Goal: Transaction & Acquisition: Purchase product/service

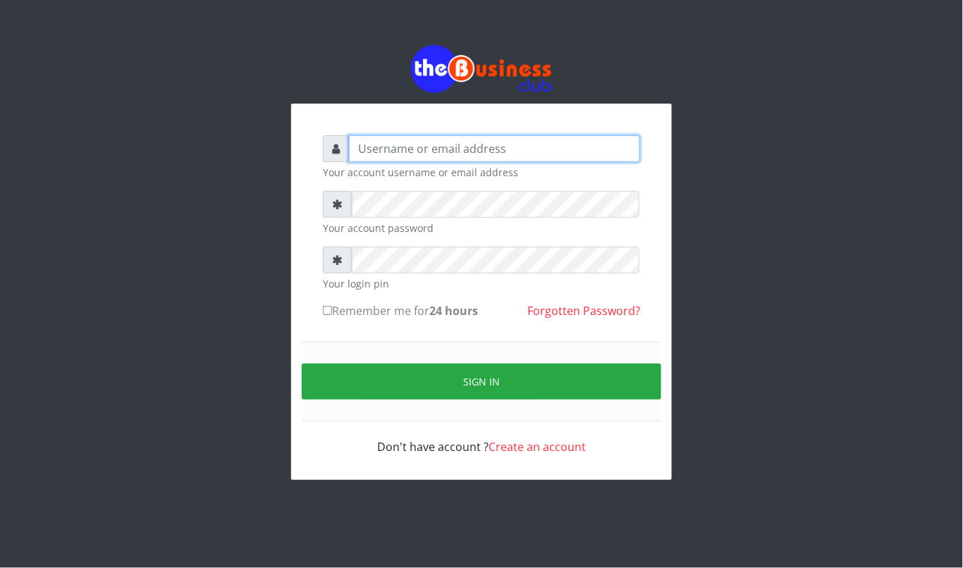
click at [495, 148] on input "text" at bounding box center [494, 148] width 291 height 27
type input "kennyclassy"
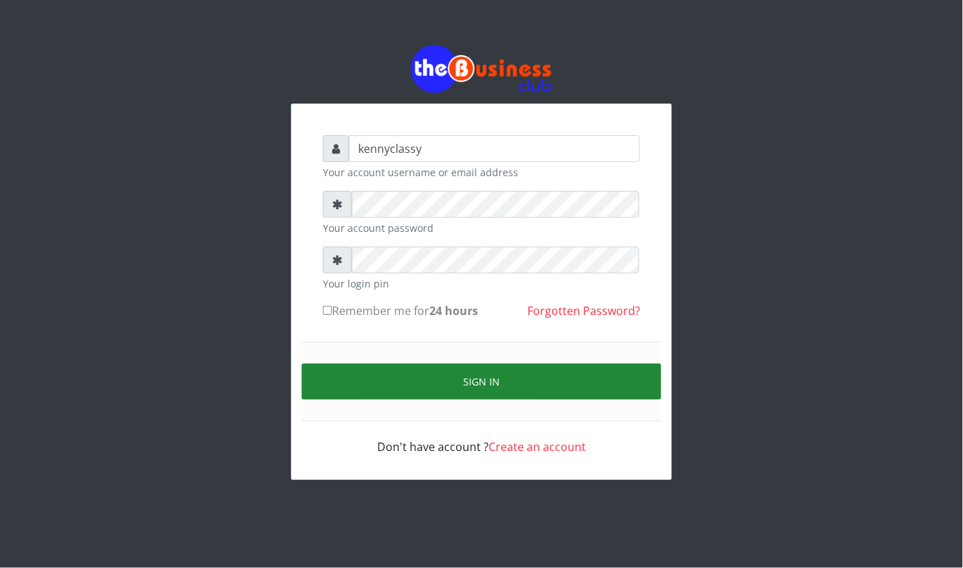
click at [485, 390] on button "Sign in" at bounding box center [482, 382] width 360 height 36
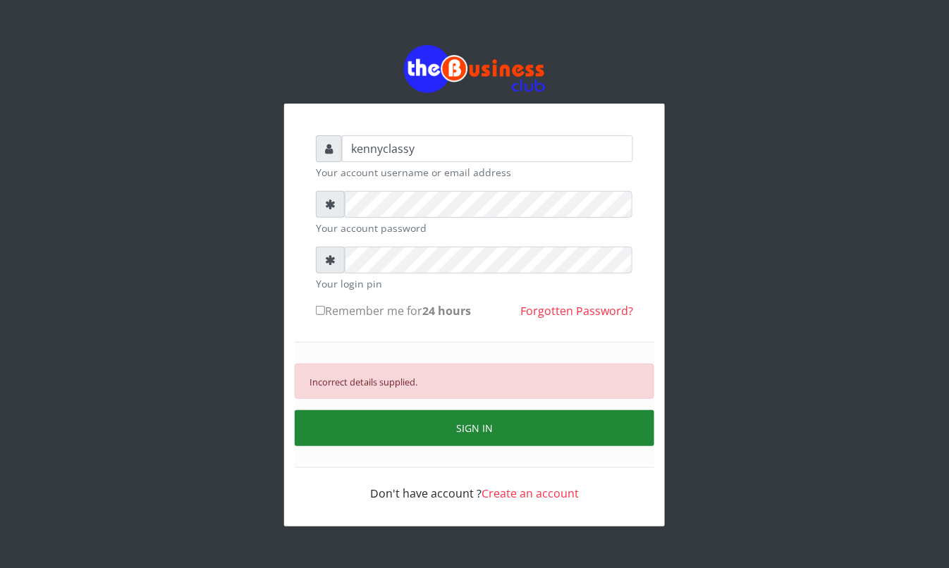
click at [435, 429] on button "SIGN IN" at bounding box center [475, 428] width 360 height 36
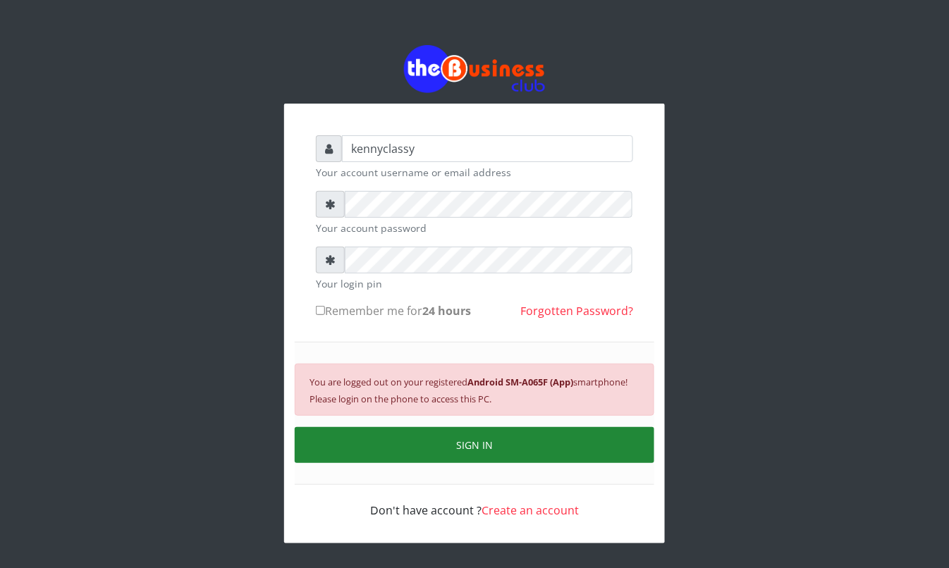
click at [435, 429] on button "SIGN IN" at bounding box center [475, 445] width 360 height 36
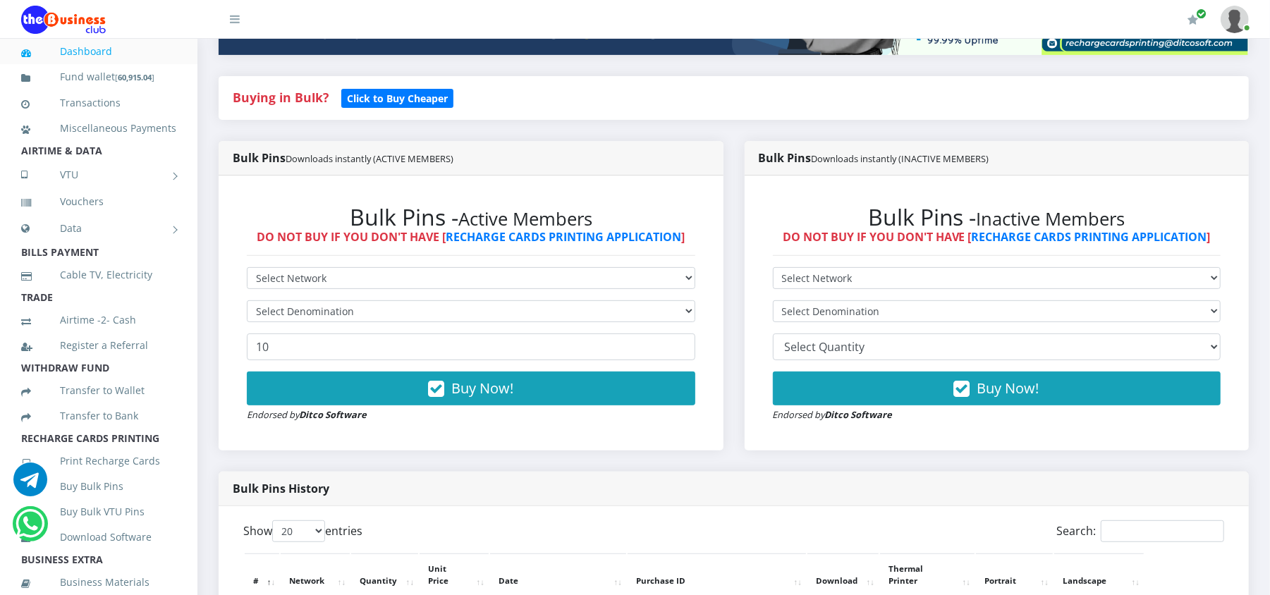
scroll to position [300, 0]
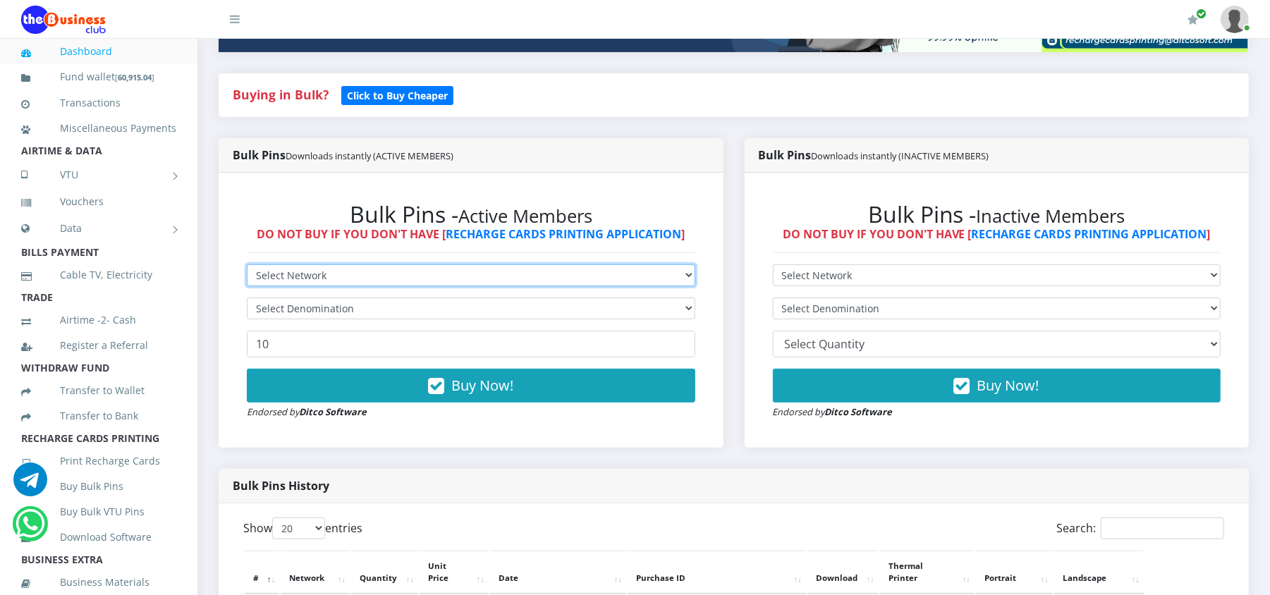
click at [630, 265] on select "Select Network MTN Globacom 9Mobile Airtel" at bounding box center [471, 275] width 448 height 22
select select "MTN"
click at [247, 264] on select "Select Network MTN Globacom 9Mobile Airtel" at bounding box center [471, 275] width 448 height 22
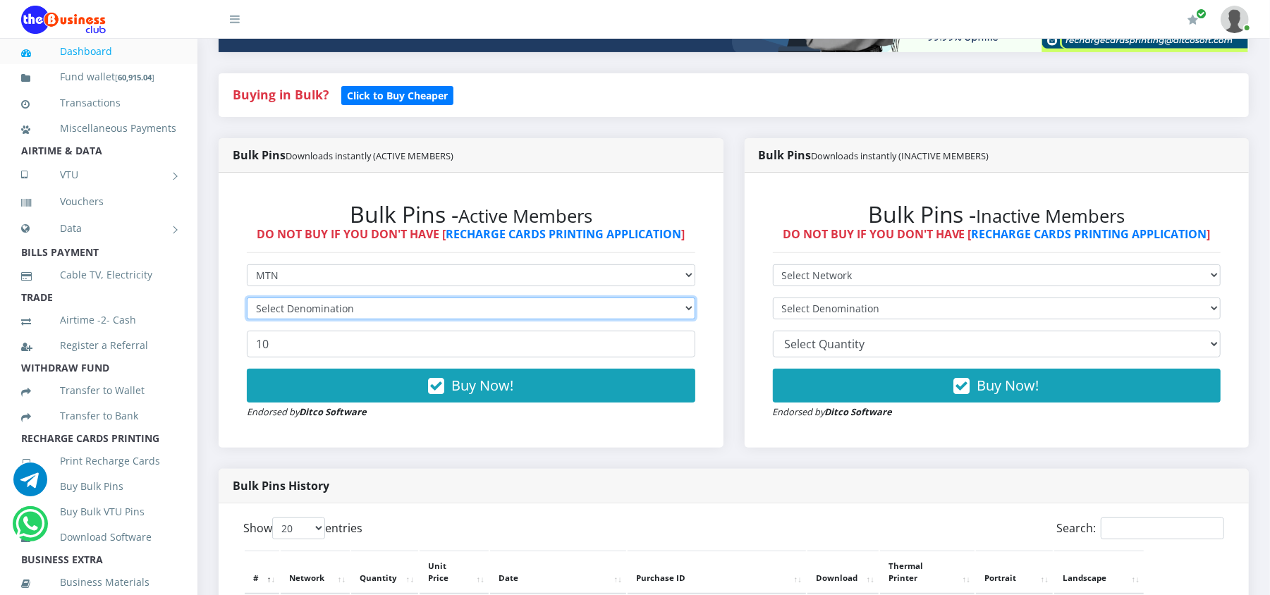
click at [630, 312] on select "Select Denomination" at bounding box center [471, 309] width 448 height 22
click at [630, 312] on select "Select Denomination MTN NGN100 - ₦96.98 MTN NGN200 - ₦193.96 MTN NGN400 - ₦387.…" at bounding box center [471, 309] width 448 height 22
select select "193.96-200"
click at [247, 298] on select "Select Denomination MTN NGN100 - ₦96.98 MTN NGN200 - ₦193.96 MTN NGN400 - ₦387.…" at bounding box center [471, 309] width 448 height 22
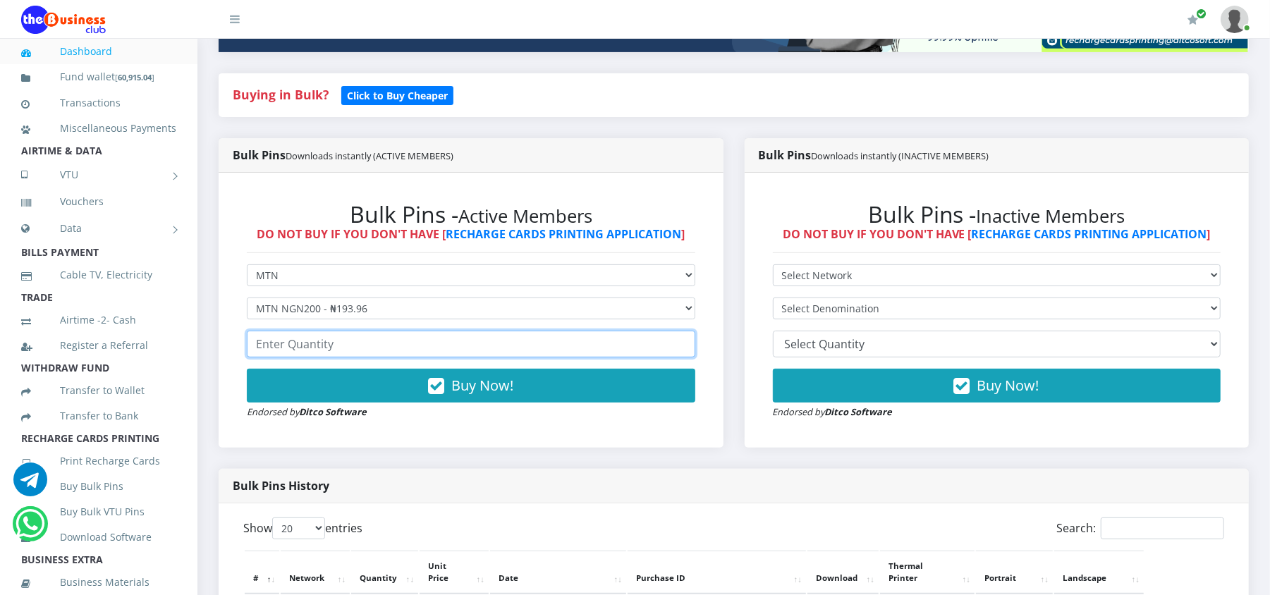
click at [455, 346] on input "number" at bounding box center [471, 344] width 448 height 27
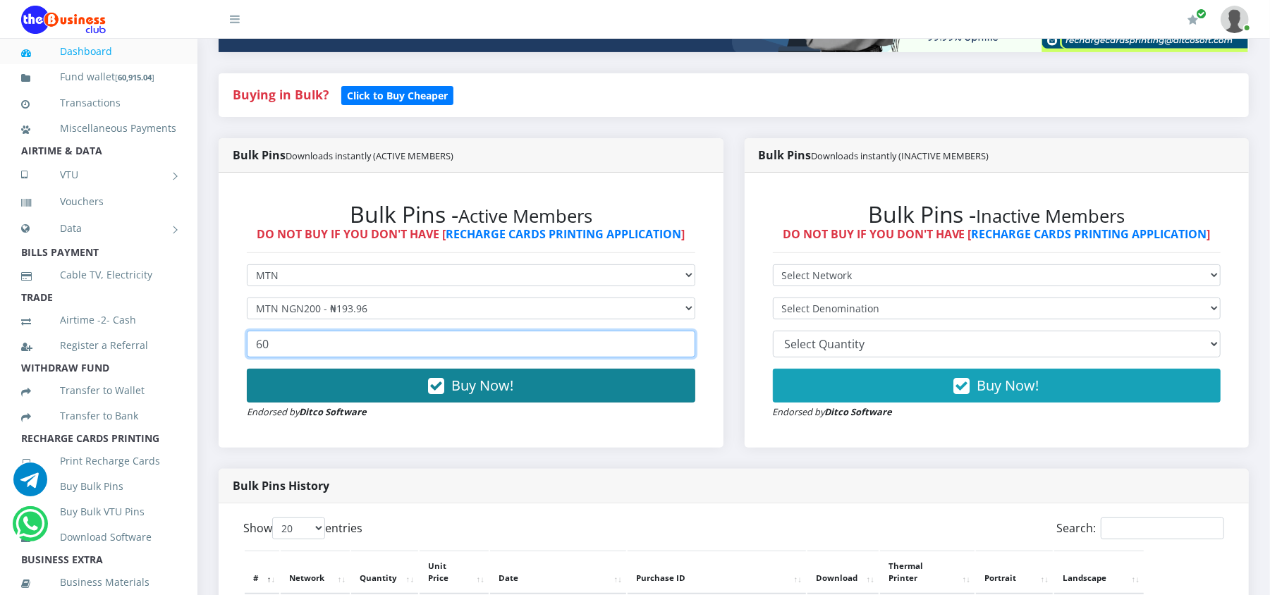
type input "60"
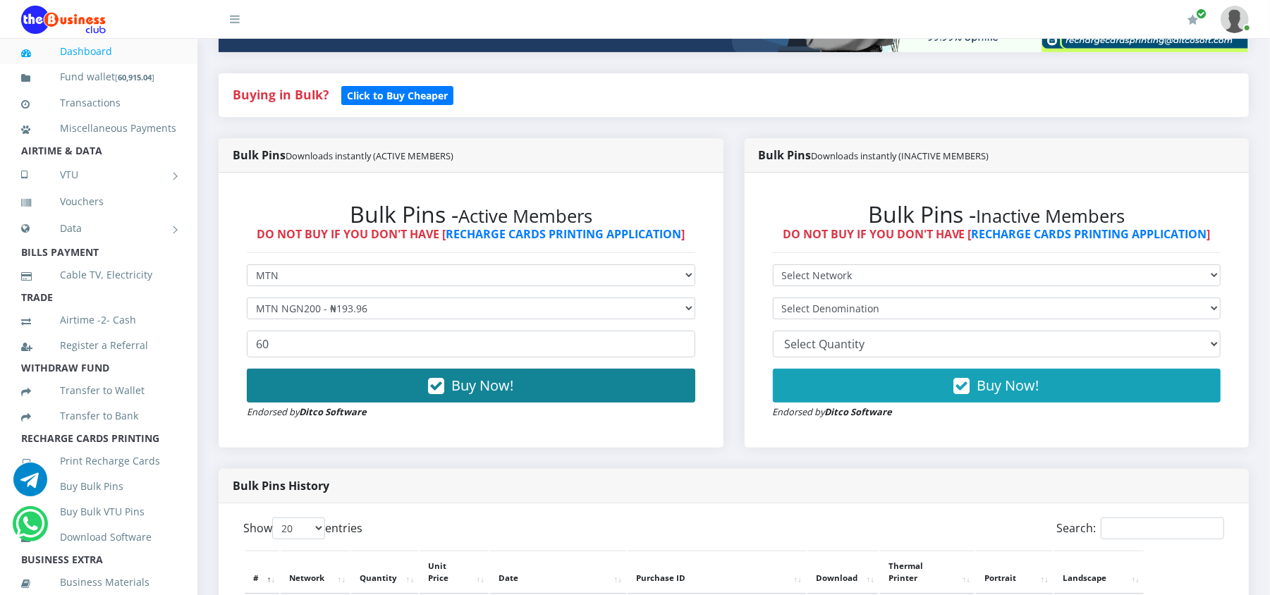
click at [446, 396] on button "Buy Now!" at bounding box center [471, 386] width 448 height 34
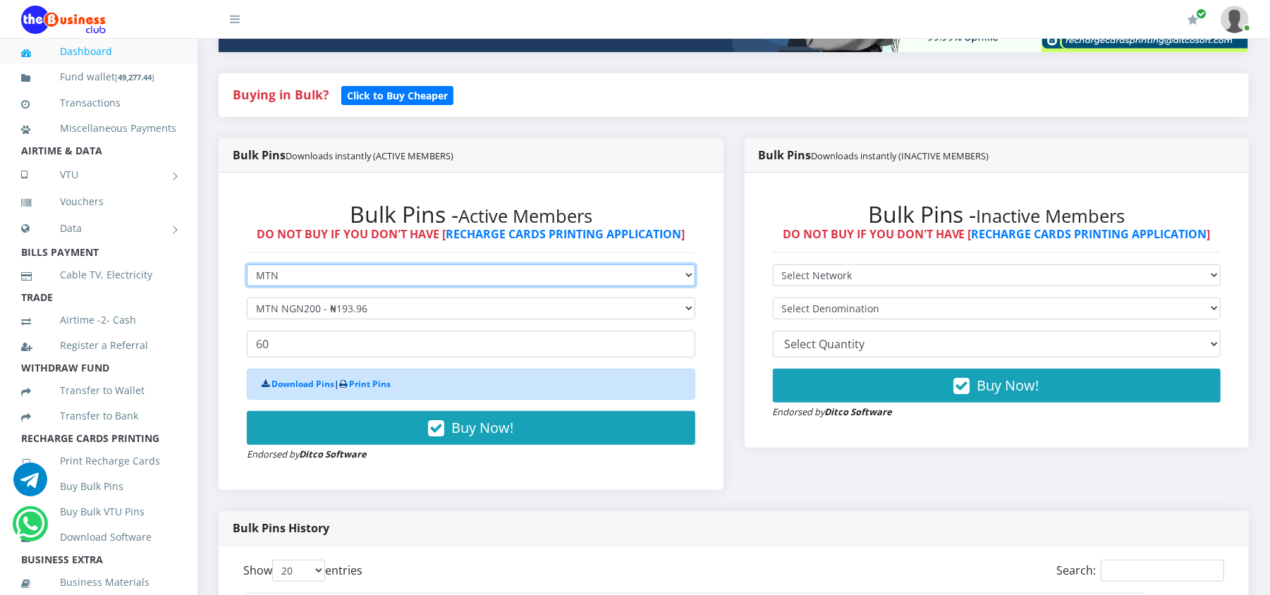
click at [348, 274] on select "Select Network MTN Globacom 9Mobile Airtel" at bounding box center [471, 275] width 448 height 22
select select "Airtel"
click at [247, 264] on select "Select Network MTN Globacom 9Mobile Airtel" at bounding box center [471, 275] width 448 height 22
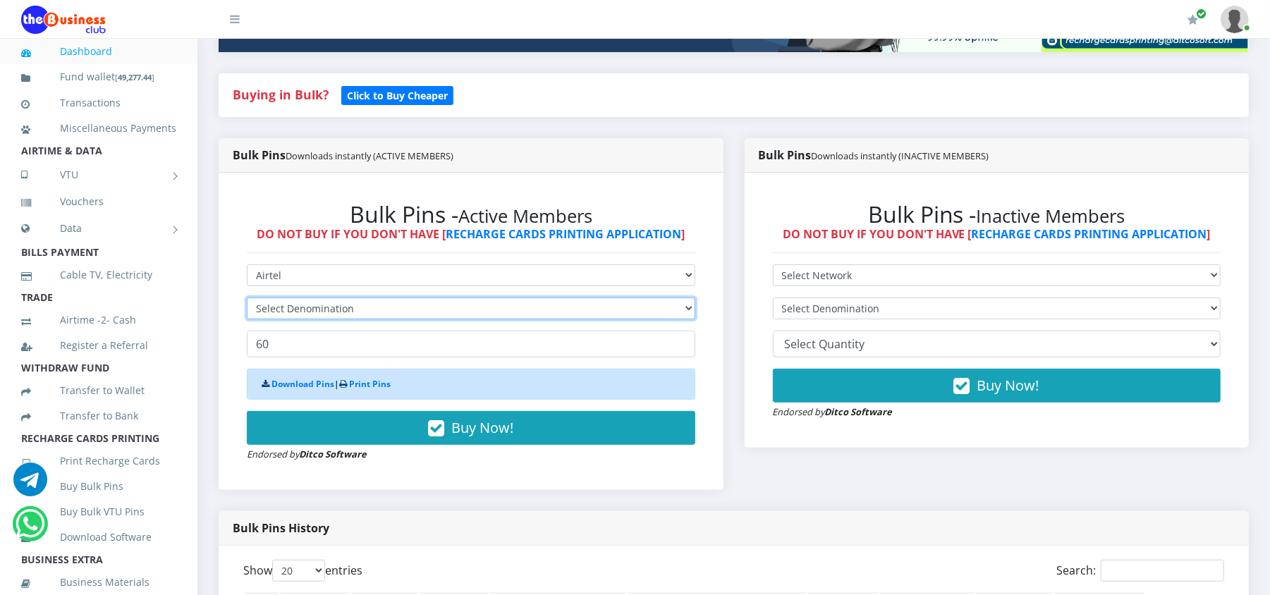
click at [355, 311] on select "Select Denomination" at bounding box center [471, 309] width 448 height 22
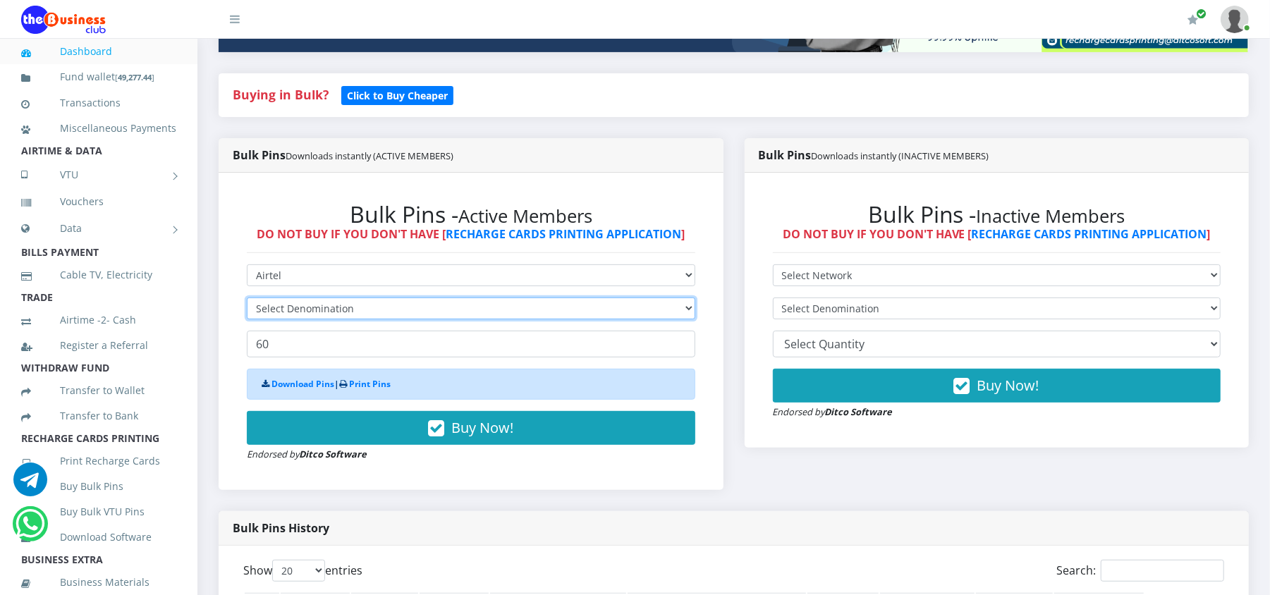
click at [355, 311] on select "Select Denomination" at bounding box center [471, 309] width 448 height 22
click at [355, 310] on select "Select Denomination" at bounding box center [471, 309] width 448 height 22
click at [313, 299] on select "Select Denomination" at bounding box center [471, 309] width 448 height 22
select select "192.74-200"
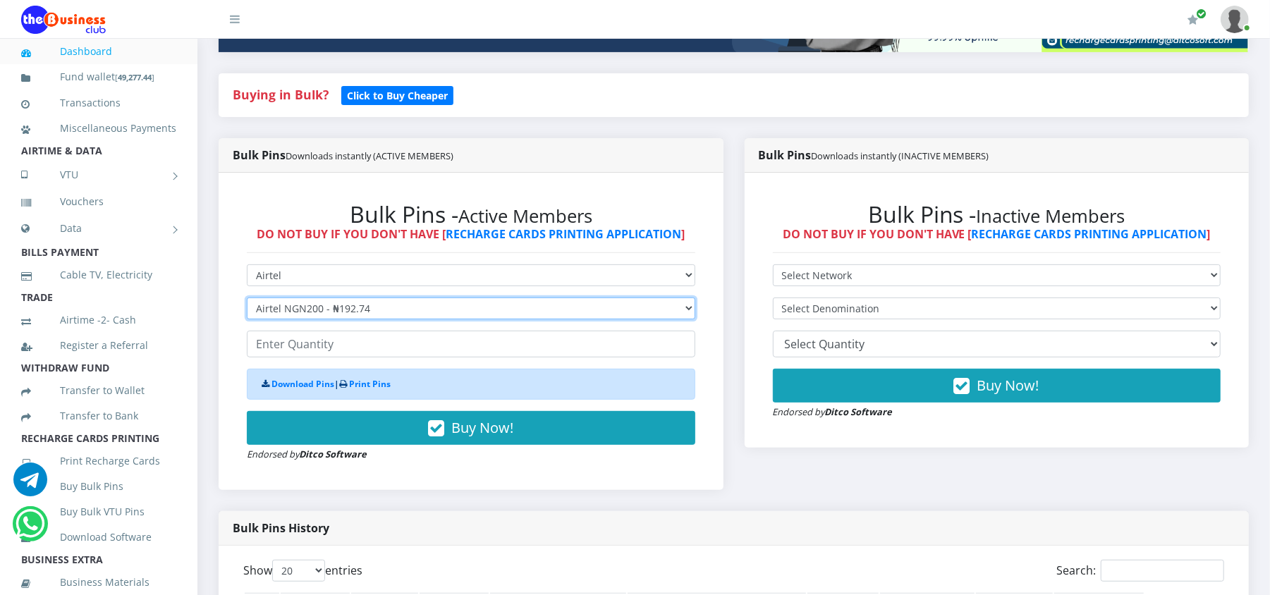
click at [247, 298] on select "Select Denomination Airtel NGN100 - ₦96.37 Airtel NGN200 - ₦192.74 Airtel NGN50…" at bounding box center [471, 309] width 448 height 22
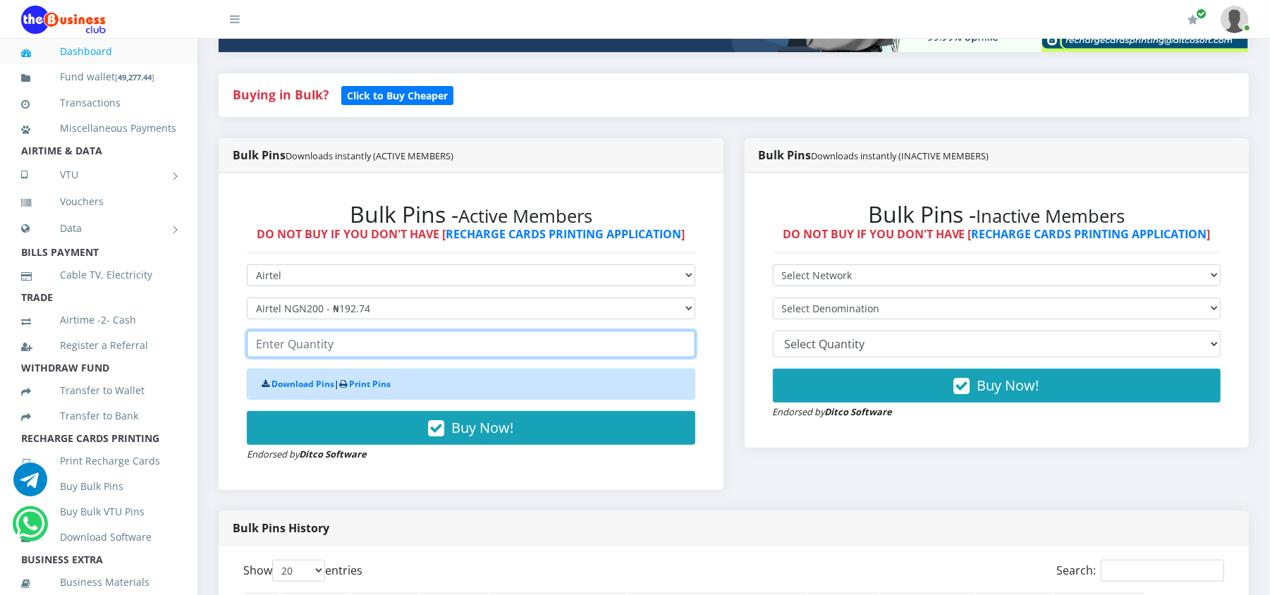
click at [446, 348] on input "number" at bounding box center [471, 344] width 448 height 27
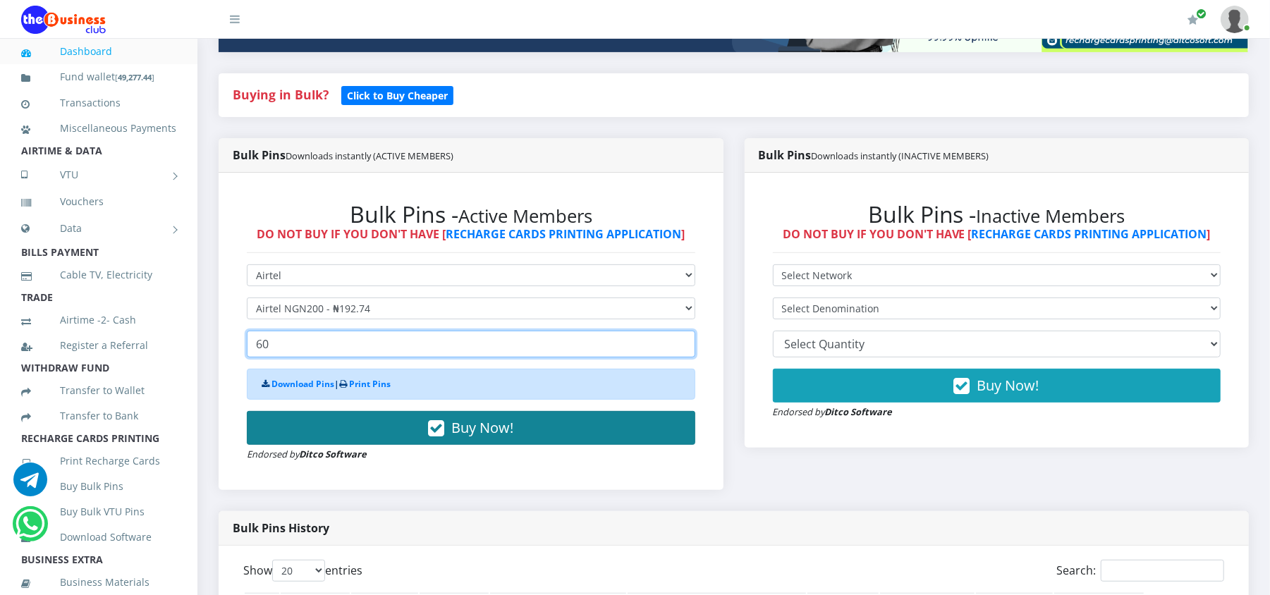
type input "60"
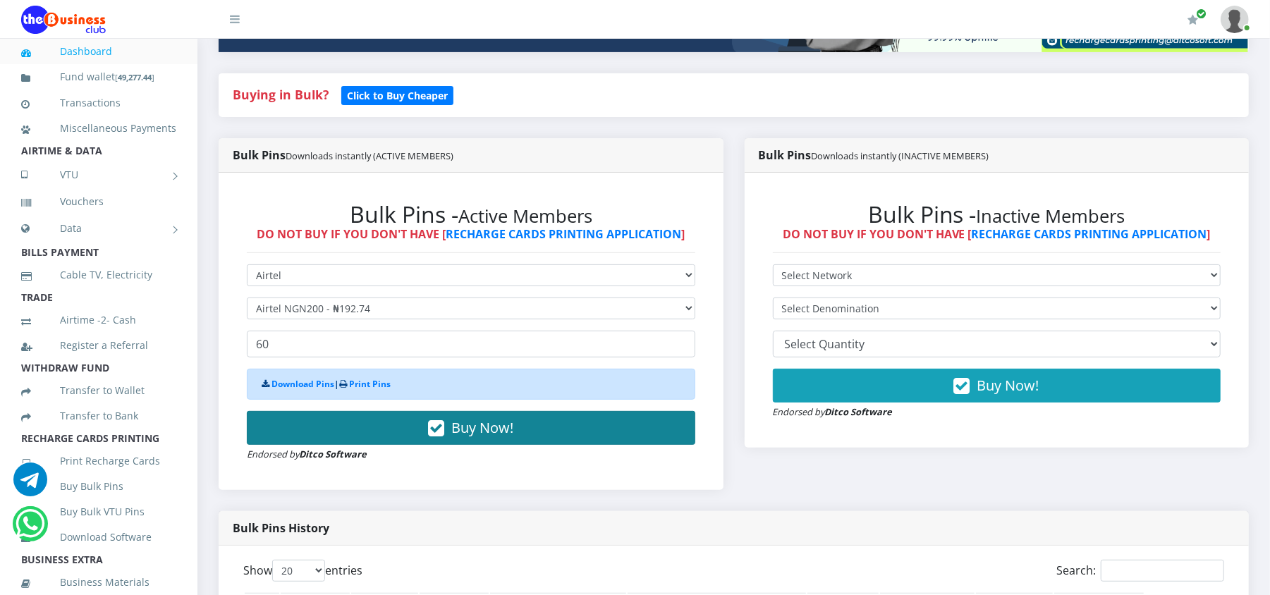
click at [324, 434] on button "Buy Now!" at bounding box center [471, 428] width 448 height 34
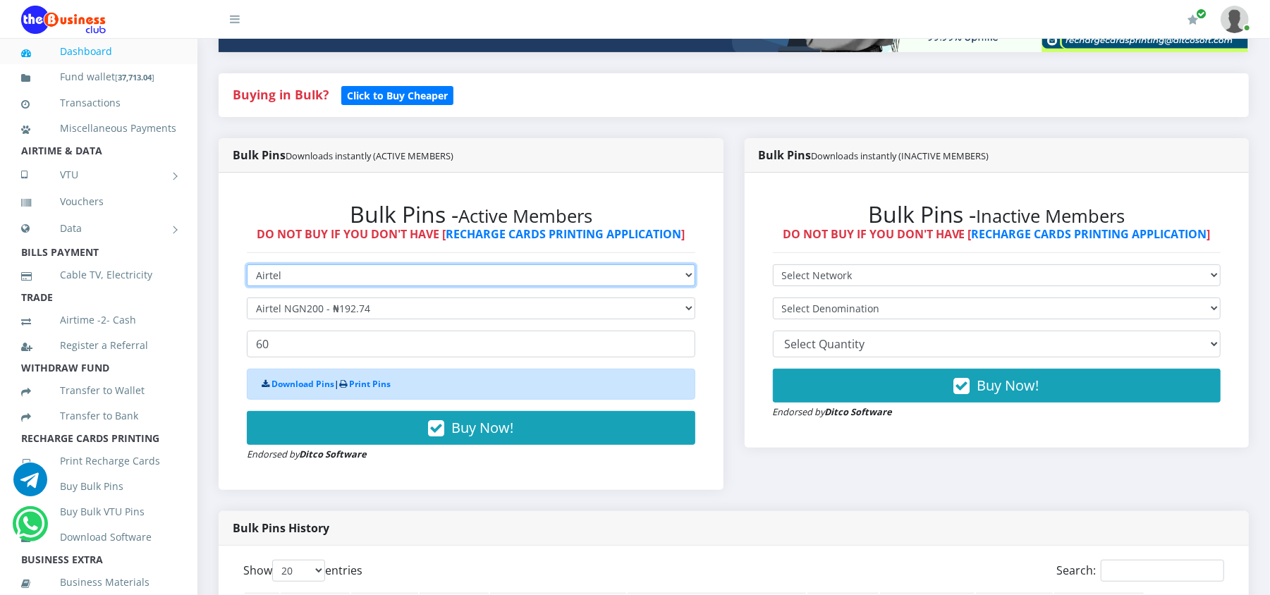
click at [358, 282] on select "Select Network MTN Globacom 9Mobile Airtel" at bounding box center [471, 275] width 448 height 22
select select "MTN"
click at [247, 264] on select "Select Network MTN Globacom 9Mobile Airtel" at bounding box center [471, 275] width 448 height 22
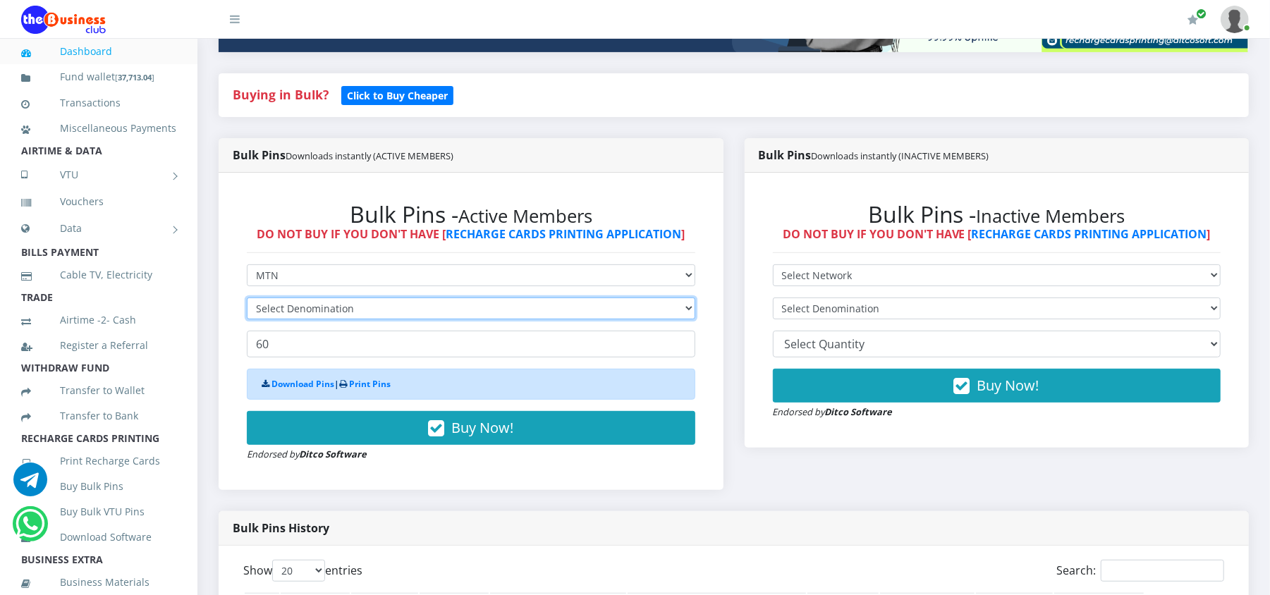
click at [361, 314] on select "Select Denomination" at bounding box center [471, 309] width 448 height 22
select select "96.98-100"
click at [247, 298] on select "Select Denomination MTN NGN100 - ₦96.98 MTN NGN200 - ₦193.96 MTN NGN400 - ₦387.…" at bounding box center [471, 309] width 448 height 22
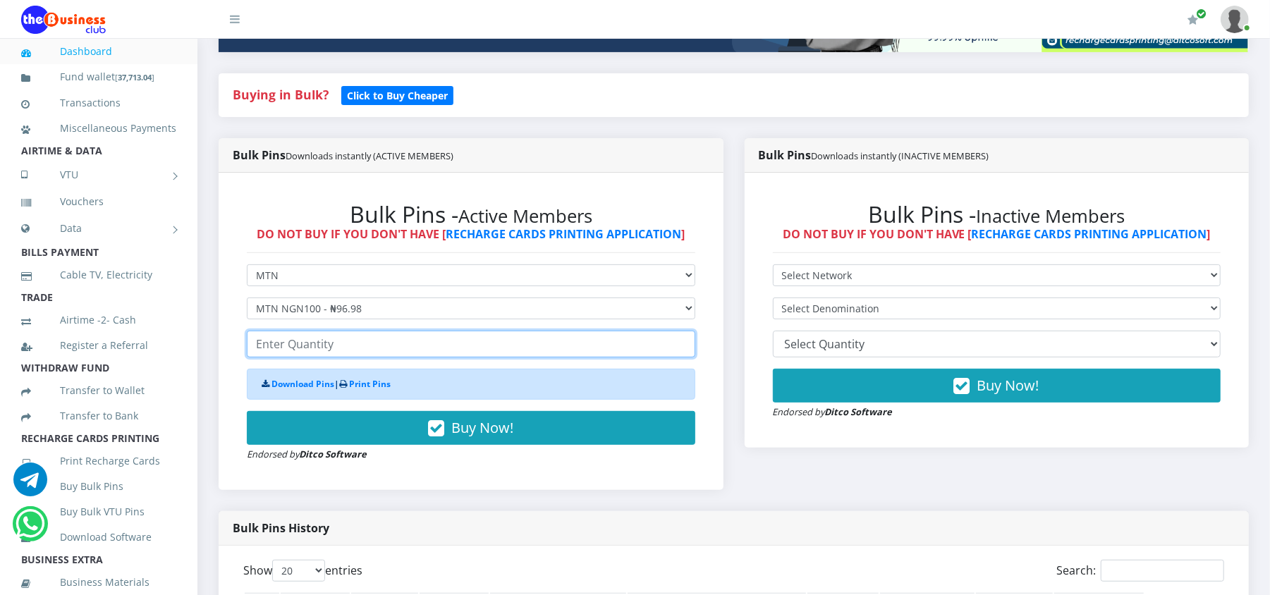
click at [357, 351] on input "number" at bounding box center [471, 344] width 448 height 27
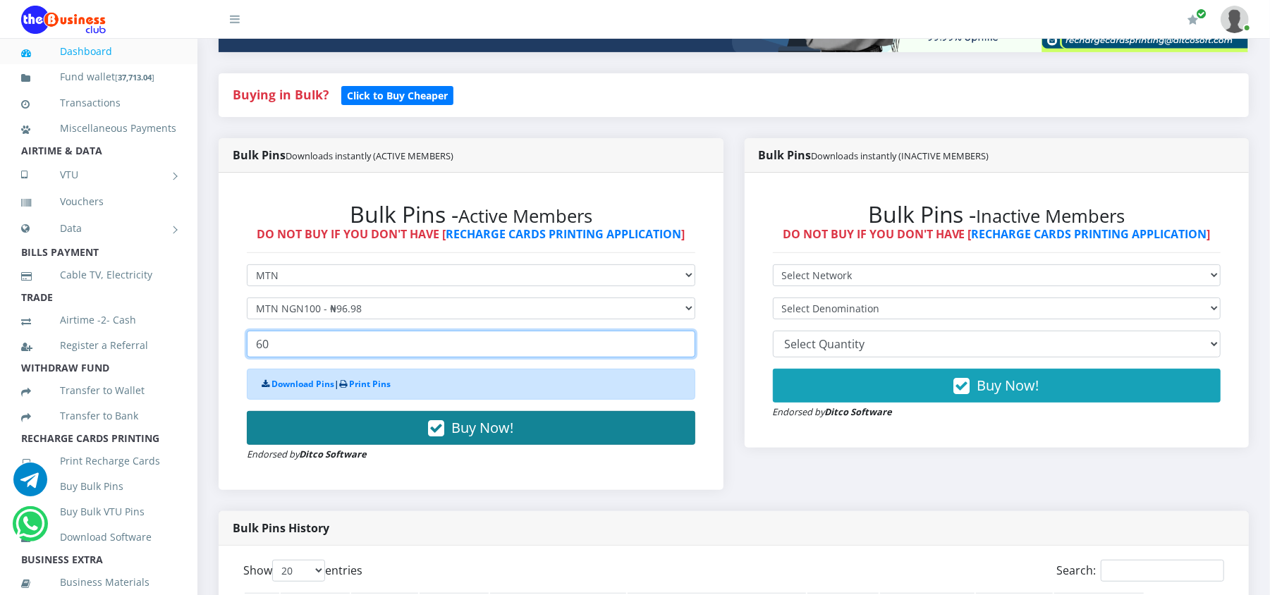
type input "60"
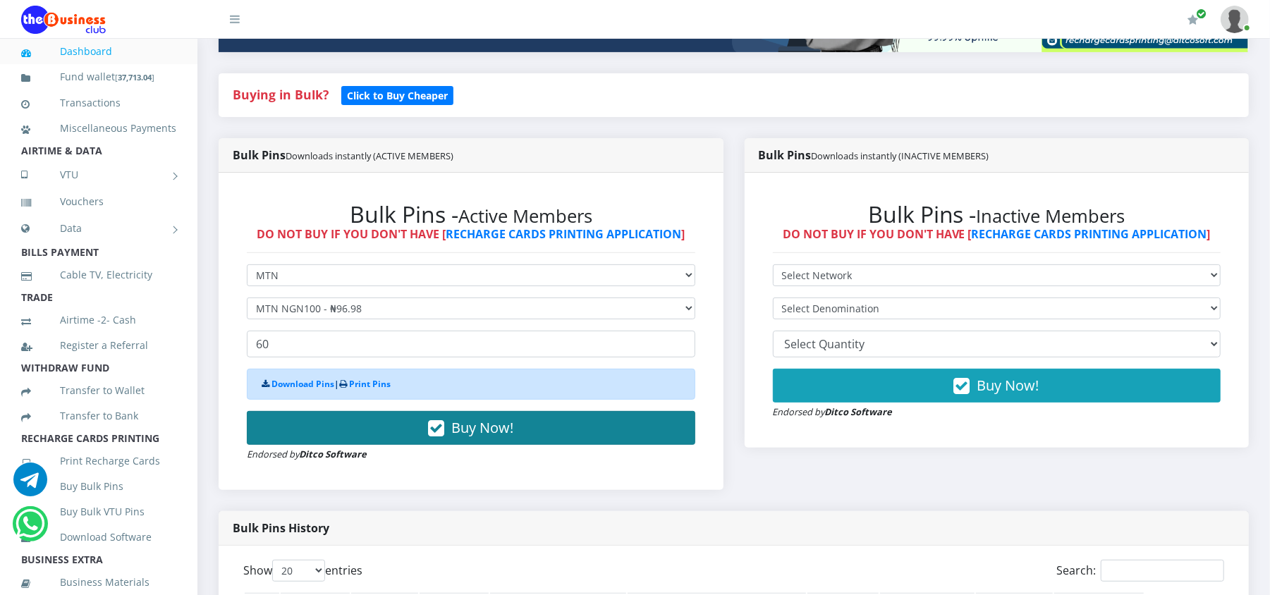
click at [353, 433] on button "Buy Now!" at bounding box center [471, 428] width 448 height 34
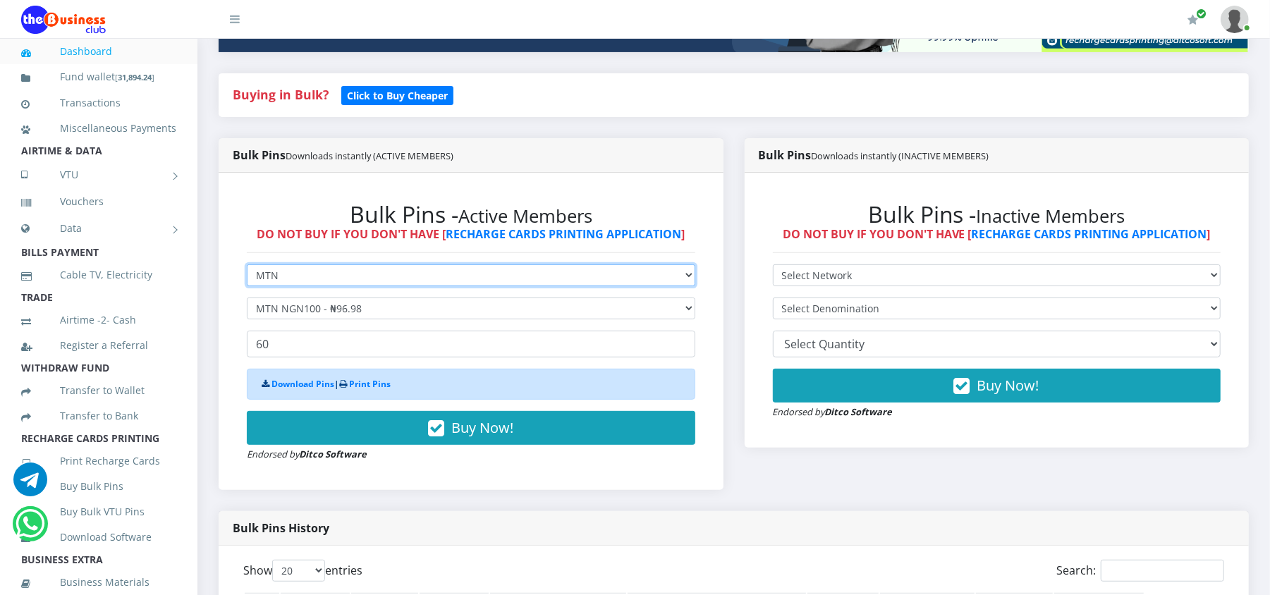
click at [346, 282] on select "Select Network MTN Globacom 9Mobile Airtel" at bounding box center [471, 275] width 448 height 22
select select "Airtel"
click at [247, 264] on select "Select Network MTN Globacom 9Mobile Airtel" at bounding box center [471, 275] width 448 height 22
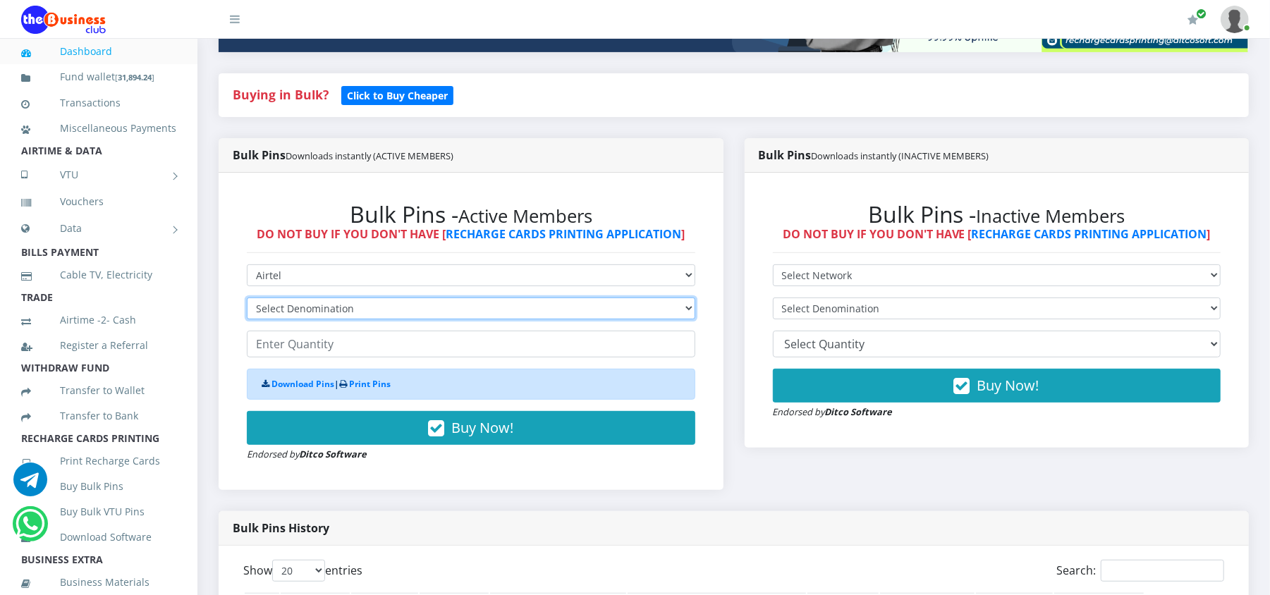
click at [311, 300] on select "Select Denomination Airtel NGN100 - ₦96.37 Airtel NGN200 - ₦192.74 Airtel NGN50…" at bounding box center [471, 309] width 448 height 22
select select "96.37-100"
click at [247, 298] on select "Select Denomination Airtel NGN100 - ₦96.37 Airtel NGN200 - ₦192.74 Airtel NGN50…" at bounding box center [471, 309] width 448 height 22
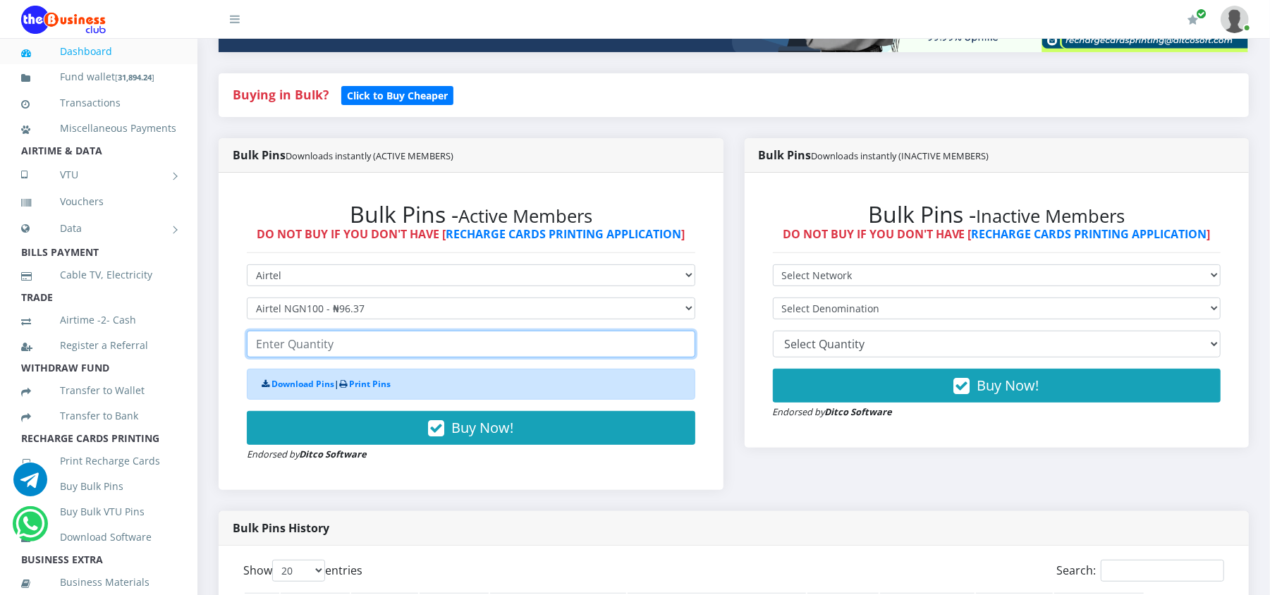
click at [305, 348] on input "number" at bounding box center [471, 344] width 448 height 27
type input "40"
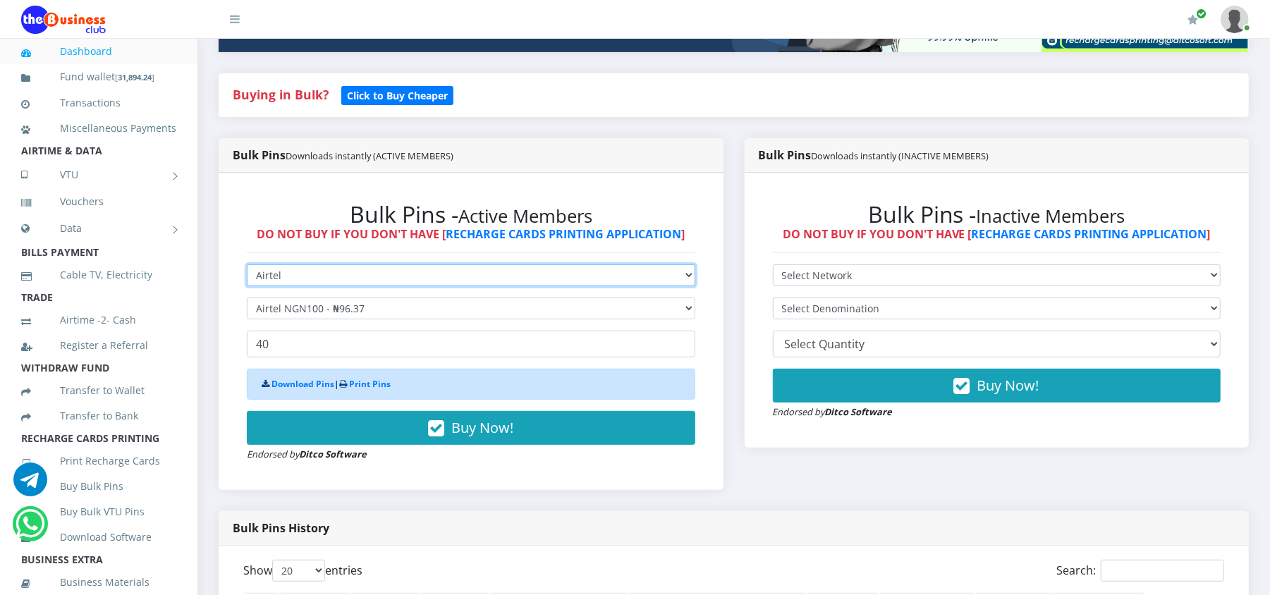
click at [274, 274] on select "Select Network MTN Globacom 9Mobile Airtel" at bounding box center [471, 275] width 448 height 22
select select "Glo"
click at [247, 264] on select "Select Network MTN Globacom 9Mobile Airtel" at bounding box center [471, 275] width 448 height 22
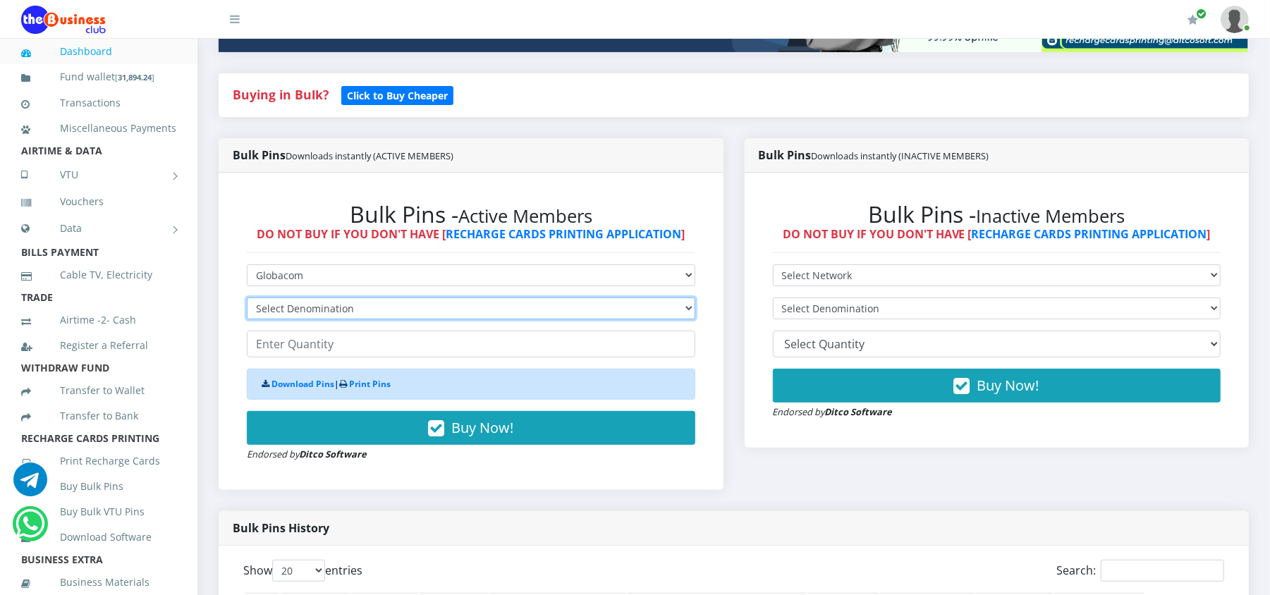
click at [283, 300] on select "Select Denomination Glo NGN100 - ₦96.50 Glo NGN200 - ₦193.00 Glo NGN500 - ₦482.…" at bounding box center [471, 309] width 448 height 22
select select "193-200"
click at [247, 298] on select "Select Denomination Glo NGN100 - ₦96.50 Glo NGN200 - ₦193.00 Glo NGN500 - ₦482.…" at bounding box center [471, 309] width 448 height 22
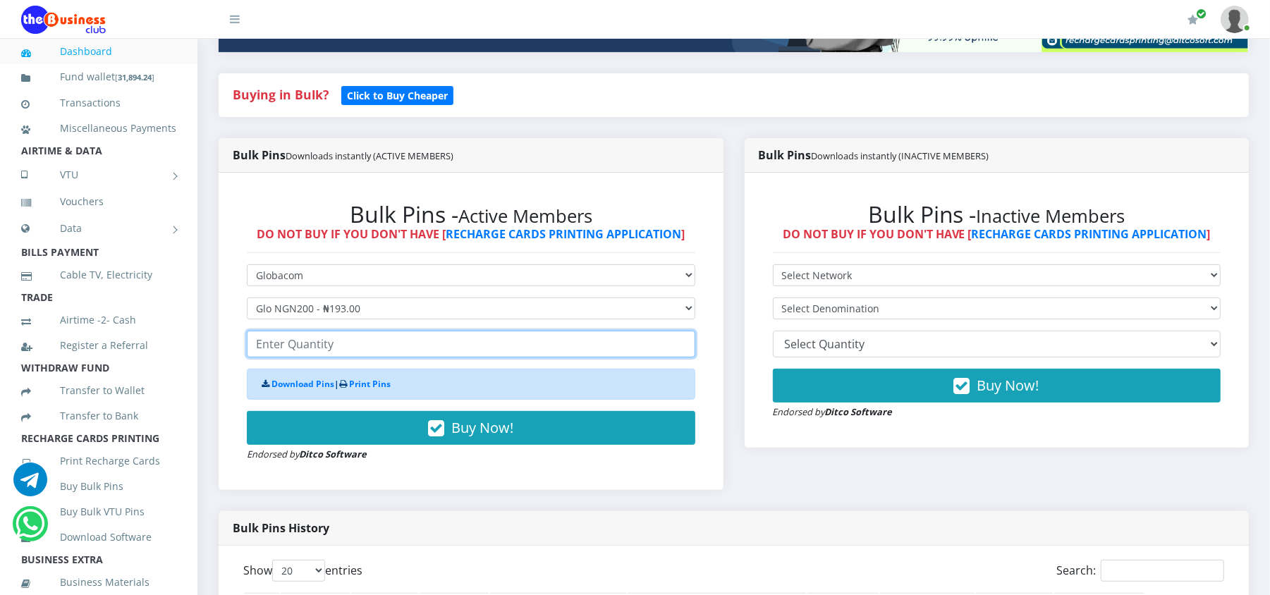
click at [299, 353] on input "number" at bounding box center [471, 344] width 448 height 27
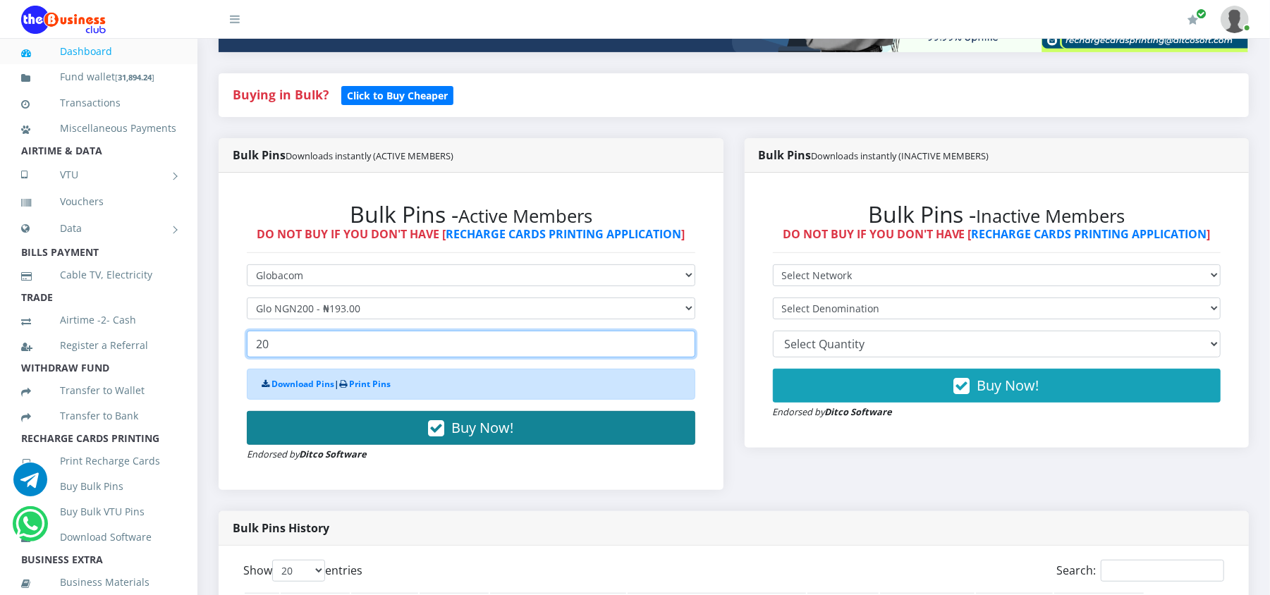
type input "20"
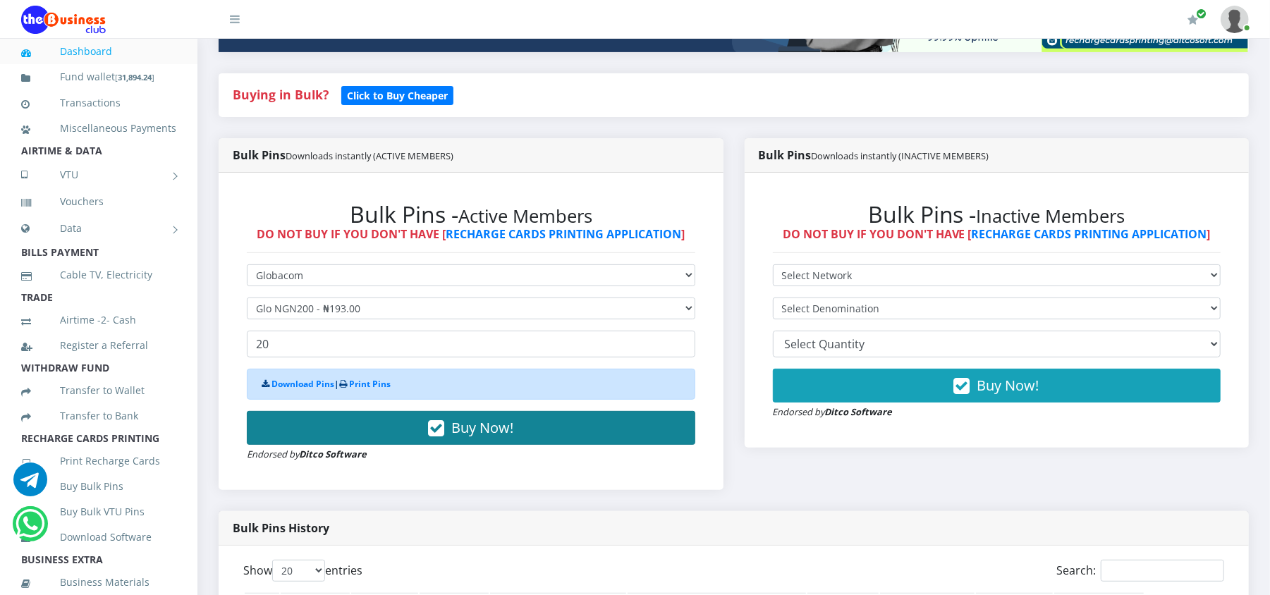
click at [337, 424] on button "Buy Now!" at bounding box center [471, 428] width 448 height 34
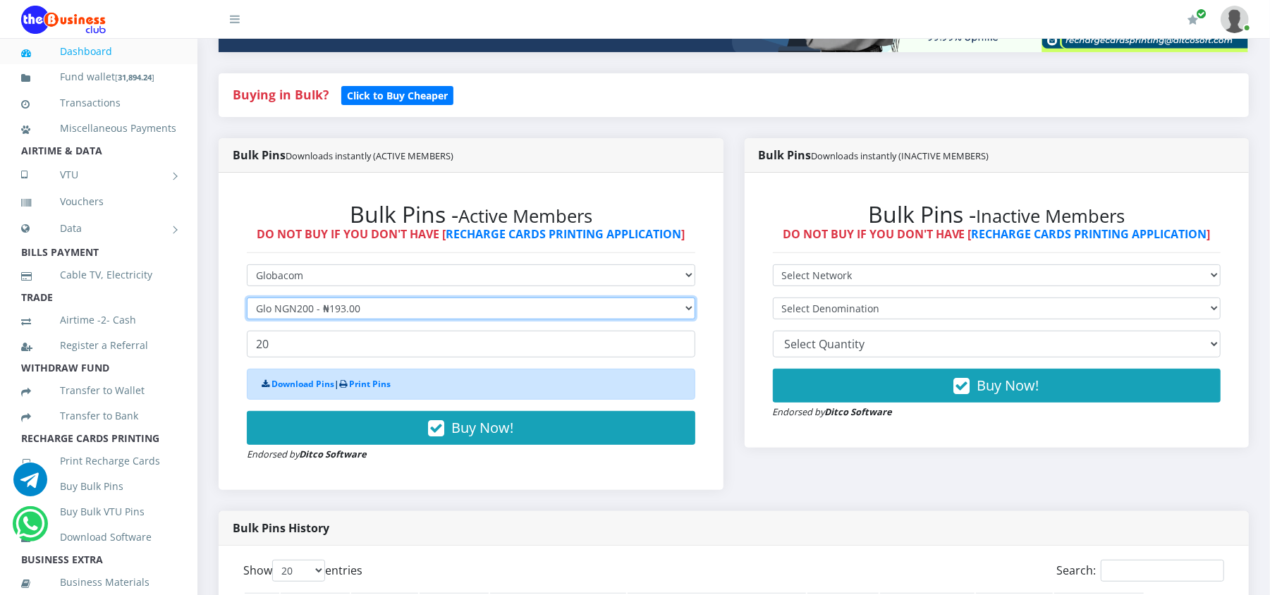
click at [350, 302] on select "Select Denomination Glo NGN100 - ₦96.50 Glo NGN200 - ₦193.00 Glo NGN500 - ₦482.…" at bounding box center [471, 309] width 448 height 22
select select "96.5-100"
click at [247, 298] on select "Select Denomination Glo NGN100 - ₦96.50 Glo NGN200 - ₦193.00 Glo NGN500 - ₦482.…" at bounding box center [471, 309] width 448 height 22
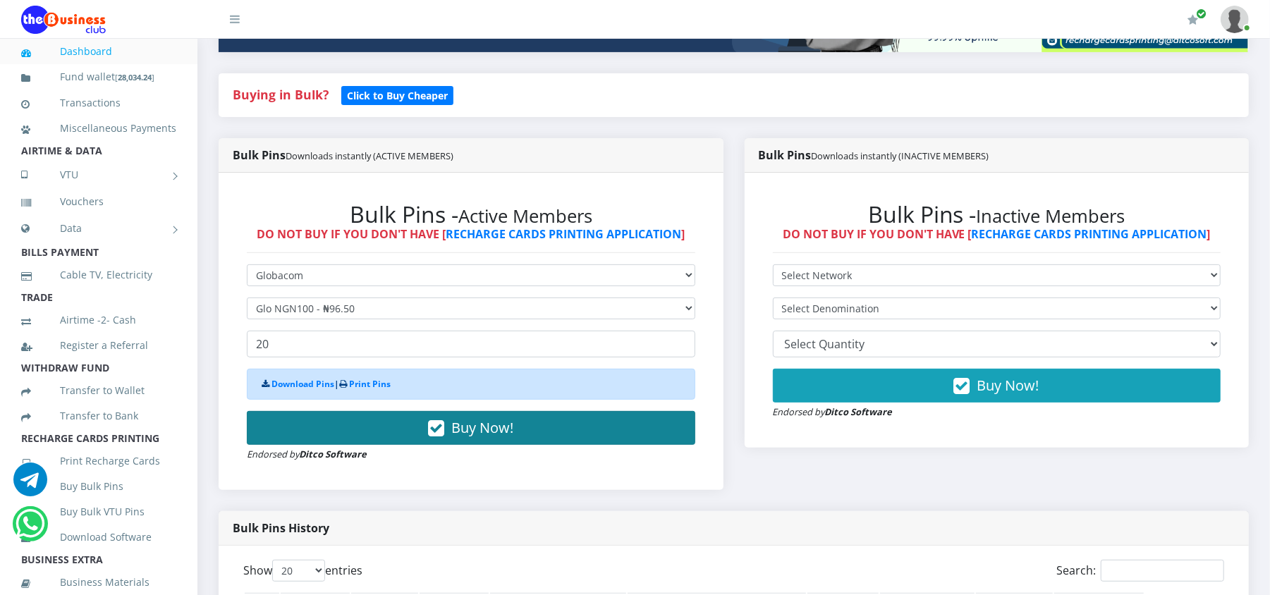
click at [324, 424] on button "Buy Now!" at bounding box center [471, 428] width 448 height 34
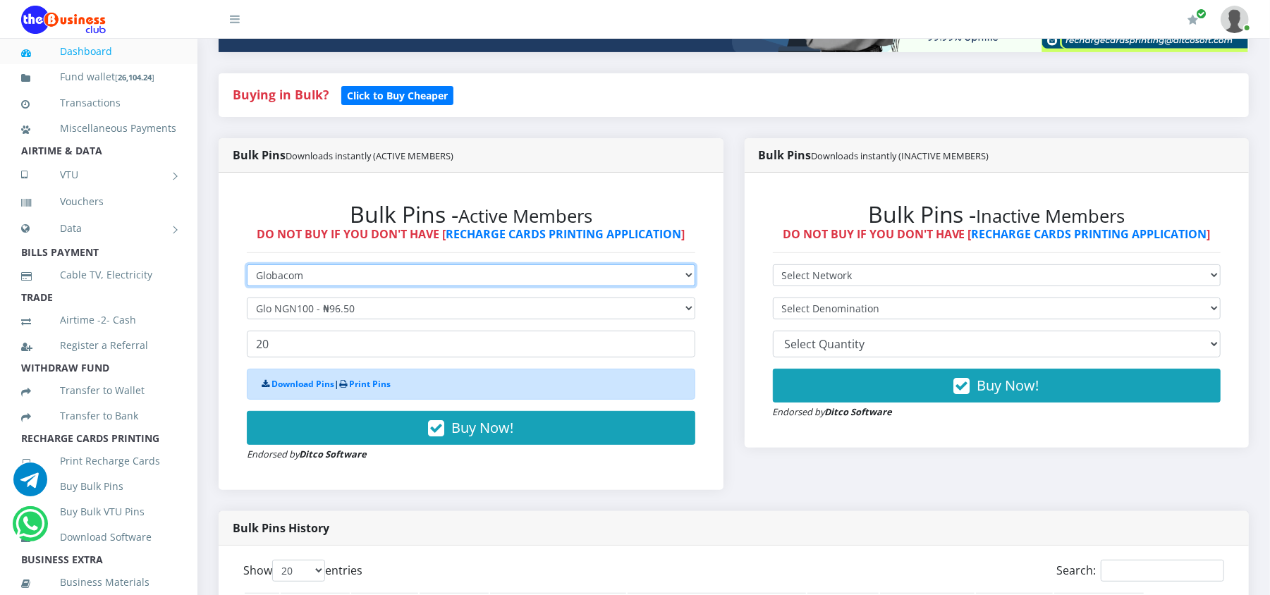
click at [338, 275] on select "Select Network MTN Globacom 9Mobile Airtel" at bounding box center [471, 275] width 448 height 22
select select "MTN"
click at [247, 264] on select "Select Network MTN Globacom 9Mobile Airtel" at bounding box center [471, 275] width 448 height 22
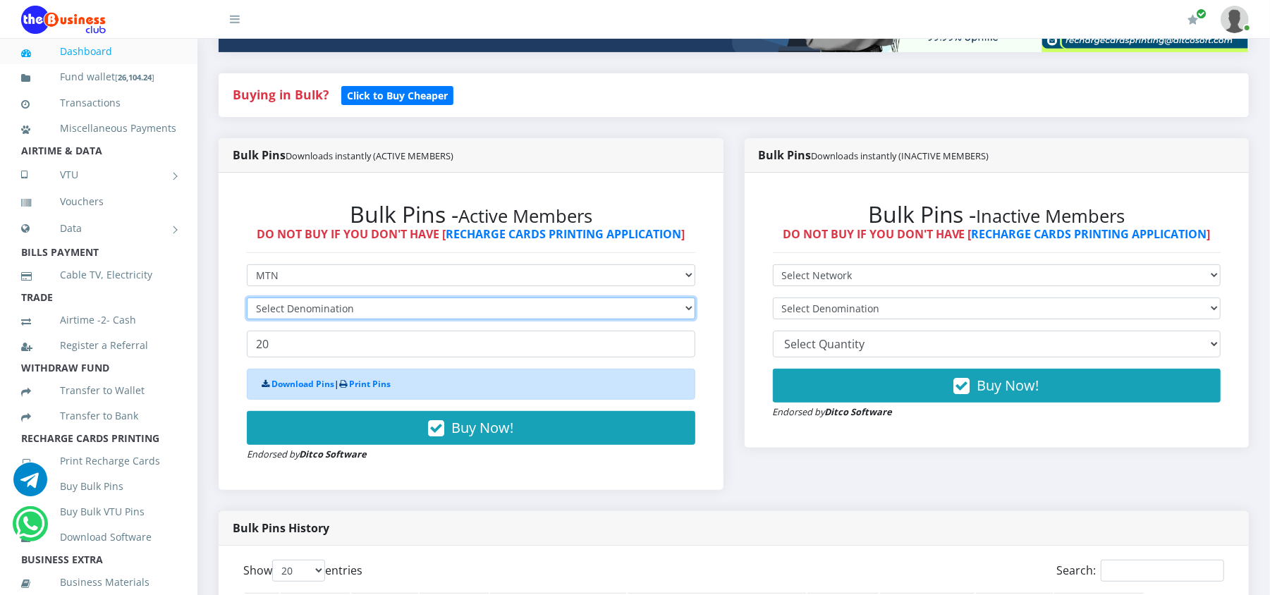
click at [331, 306] on select "Select Denomination" at bounding box center [471, 309] width 448 height 22
click at [247, 298] on select "Select Denomination" at bounding box center [471, 309] width 448 height 22
click at [357, 302] on select "Select Denomination MTN NGN100 - ₦96.98 MTN NGN200 - ₦193.96 MTN NGN400 - ₦387.…" at bounding box center [471, 309] width 448 height 22
select select "484.9-500"
click at [247, 298] on select "Select Denomination MTN NGN100 - ₦96.98 MTN NGN200 - ₦193.96 MTN NGN400 - ₦387.…" at bounding box center [471, 309] width 448 height 22
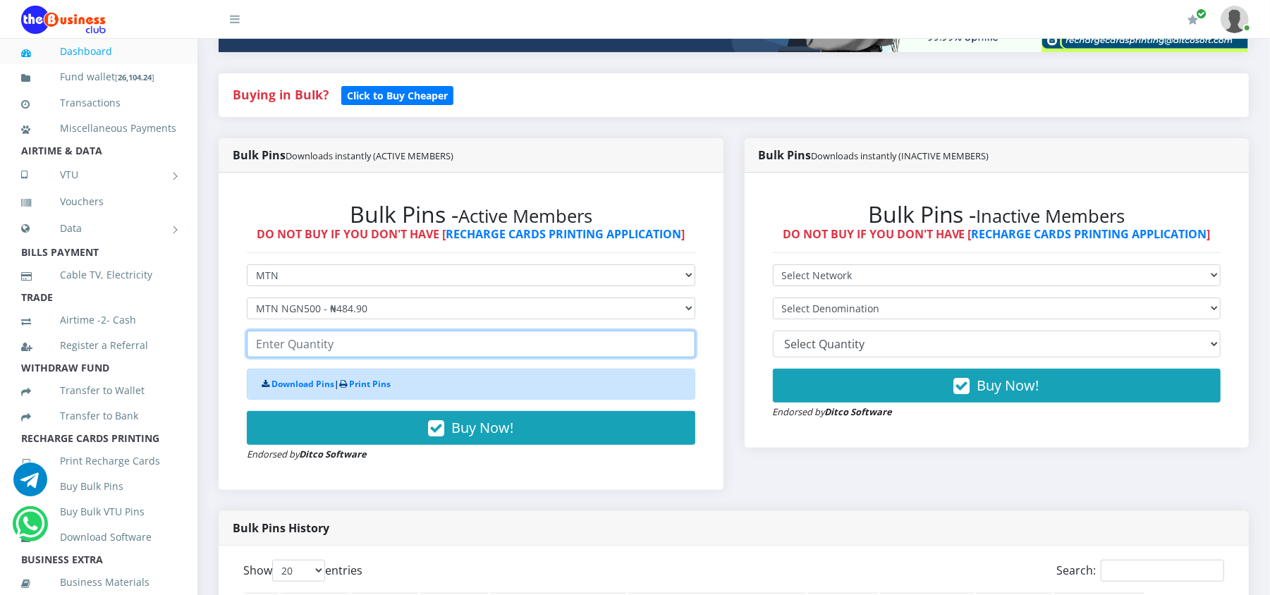
click at [334, 340] on input "number" at bounding box center [471, 344] width 448 height 27
click at [334, 341] on input "number" at bounding box center [471, 344] width 448 height 27
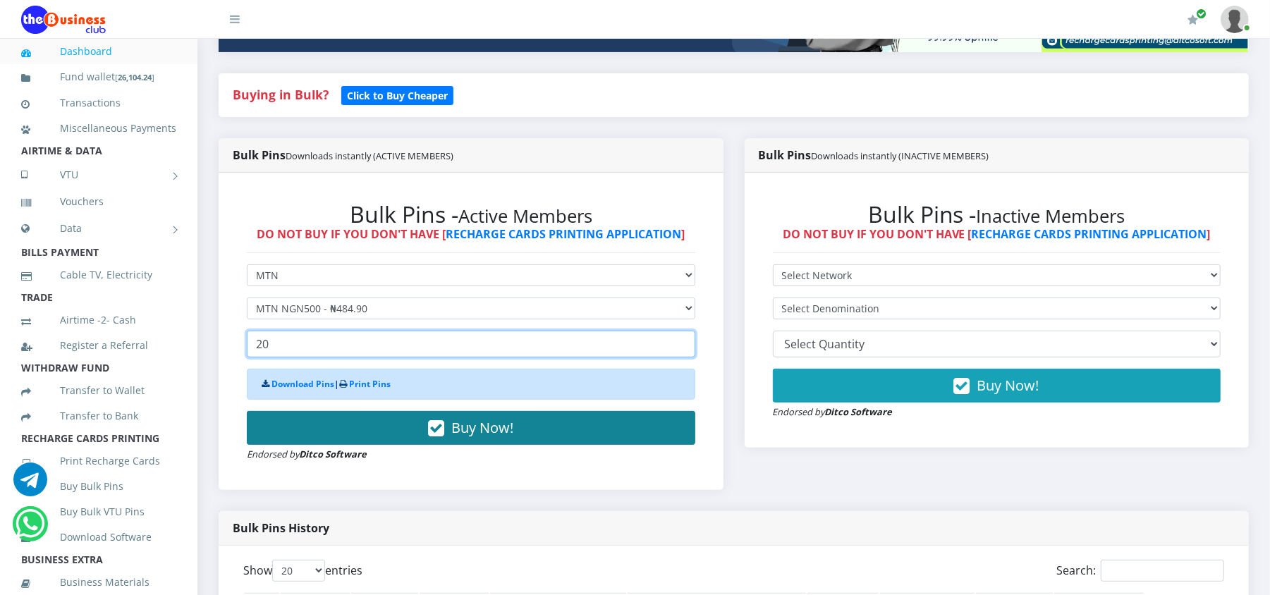
type input "20"
click at [350, 438] on button "Buy Now!" at bounding box center [471, 428] width 448 height 34
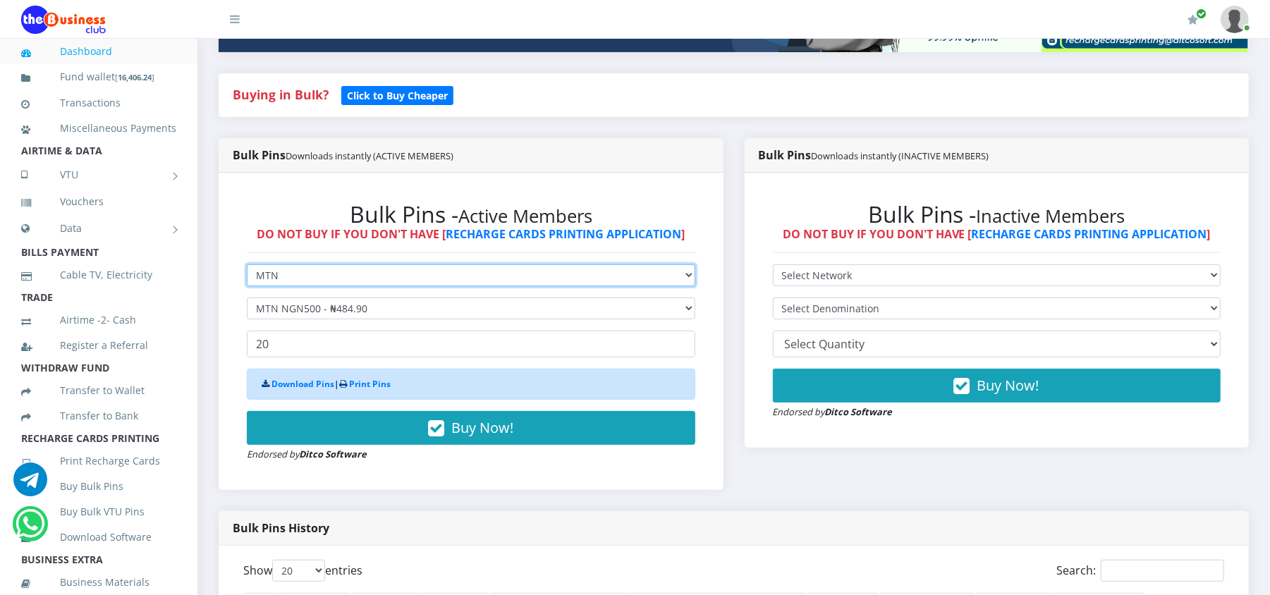
click at [320, 274] on select "Select Network MTN Globacom 9Mobile Airtel" at bounding box center [471, 275] width 448 height 22
select select "Airtel"
click at [247, 264] on select "Select Network MTN Globacom 9Mobile Airtel" at bounding box center [471, 275] width 448 height 22
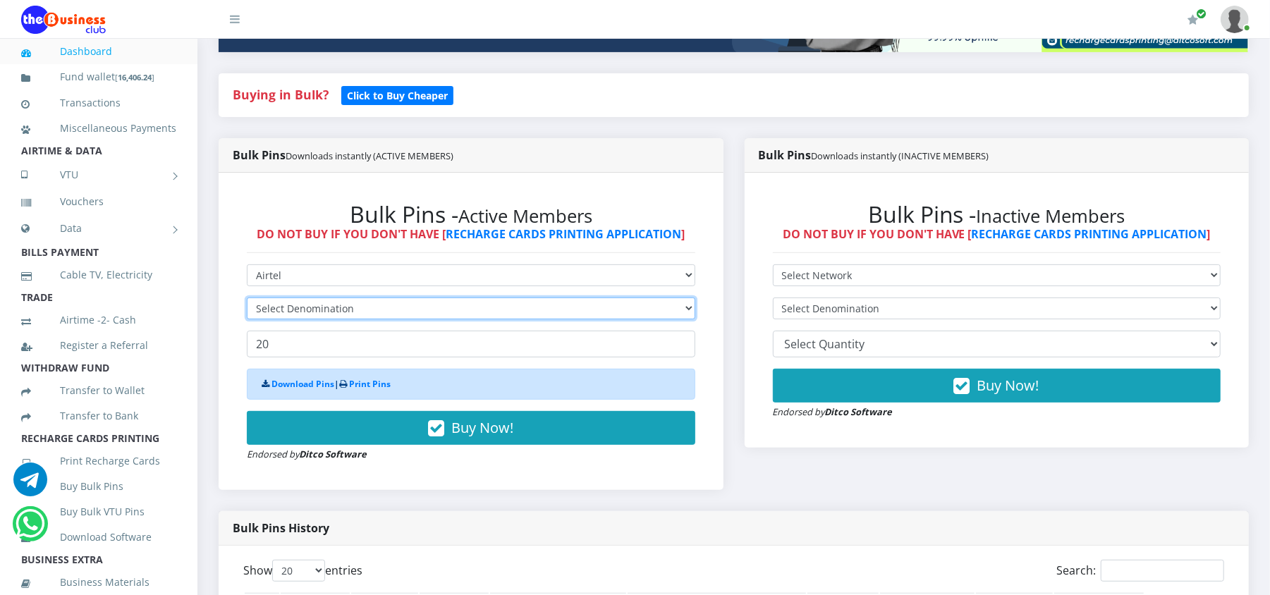
click at [293, 310] on select "Select Denomination" at bounding box center [471, 309] width 448 height 22
click at [247, 298] on select "Select Denomination" at bounding box center [471, 309] width 448 height 22
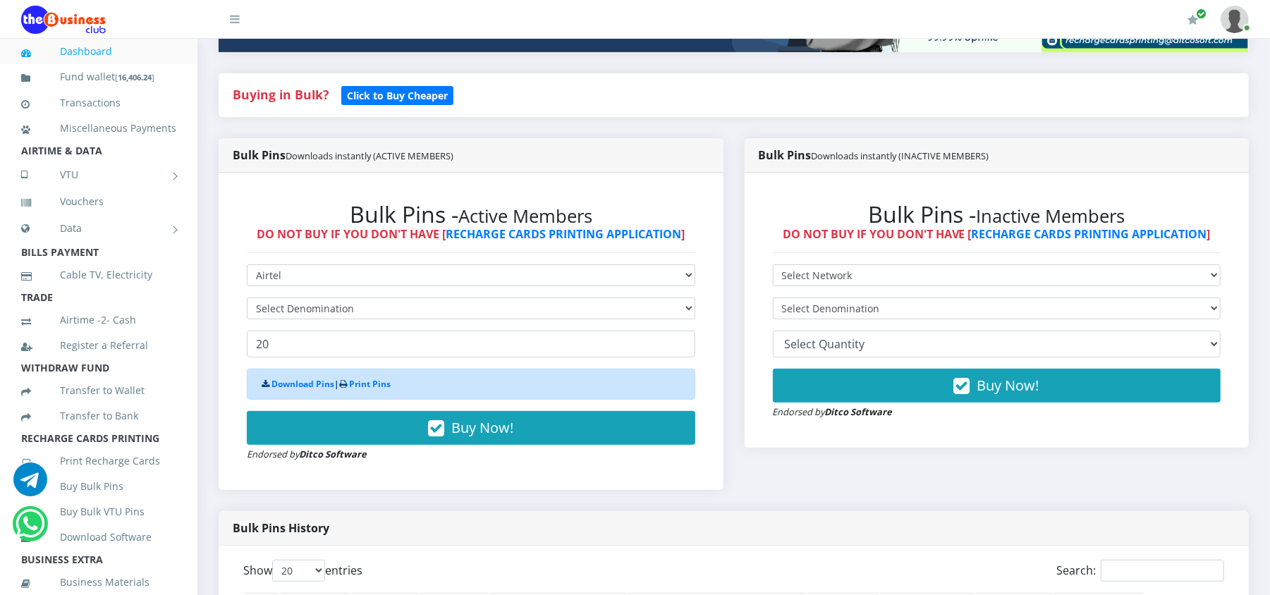
click at [288, 295] on form "Select Network MTN Globacom 9Mobile Airtel Select Denomination 20 Download Pins…" at bounding box center [471, 362] width 448 height 197
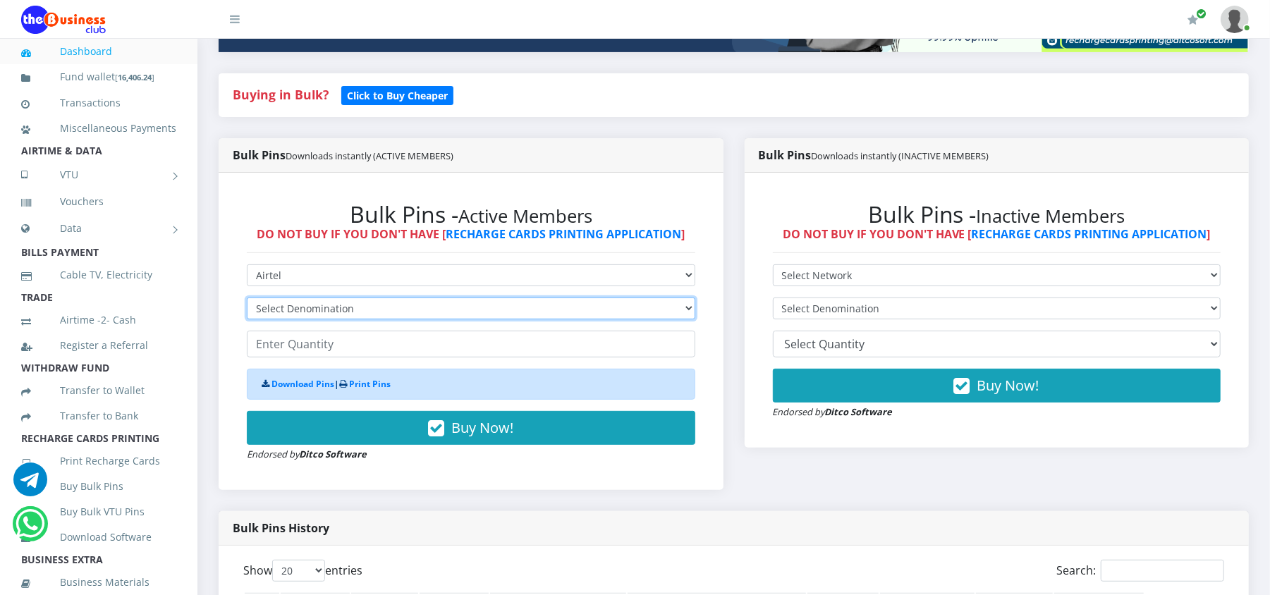
click at [288, 305] on select "Select Denomination Airtel NGN100 - ₦96.37 Airtel NGN200 - ₦192.74 Airtel NGN50…" at bounding box center [471, 309] width 448 height 22
select select "481.85-500"
click at [247, 298] on select "Select Denomination Airtel NGN100 - ₦96.37 Airtel NGN200 - ₦192.74 Airtel NGN50…" at bounding box center [471, 309] width 448 height 22
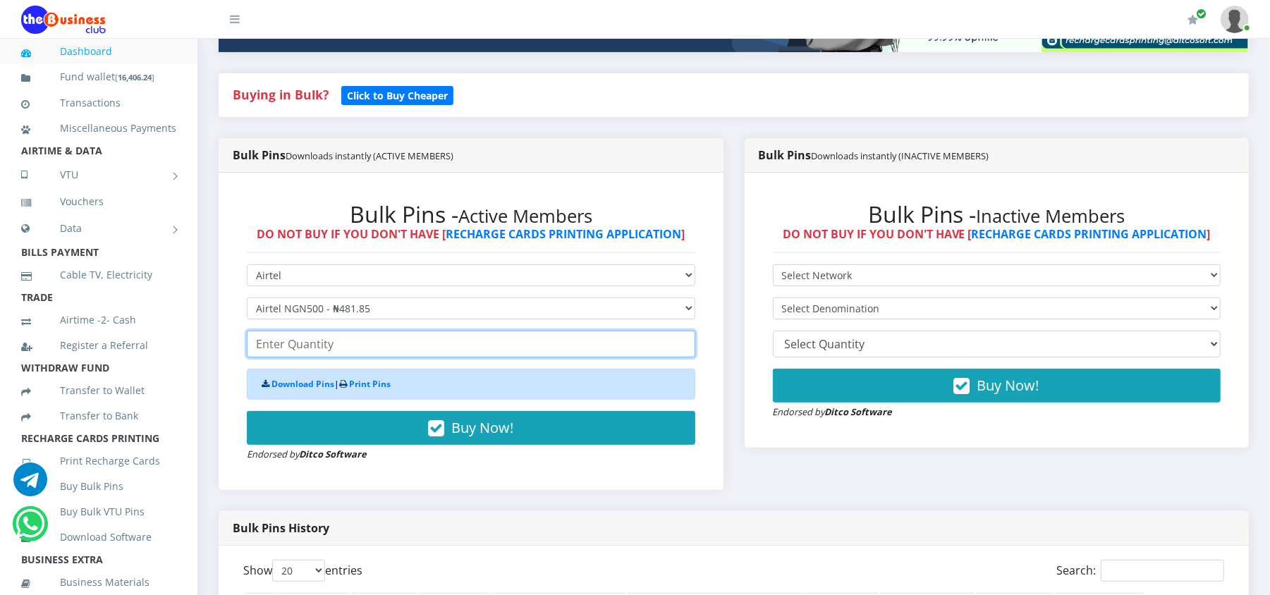
click at [292, 337] on input "number" at bounding box center [471, 344] width 448 height 27
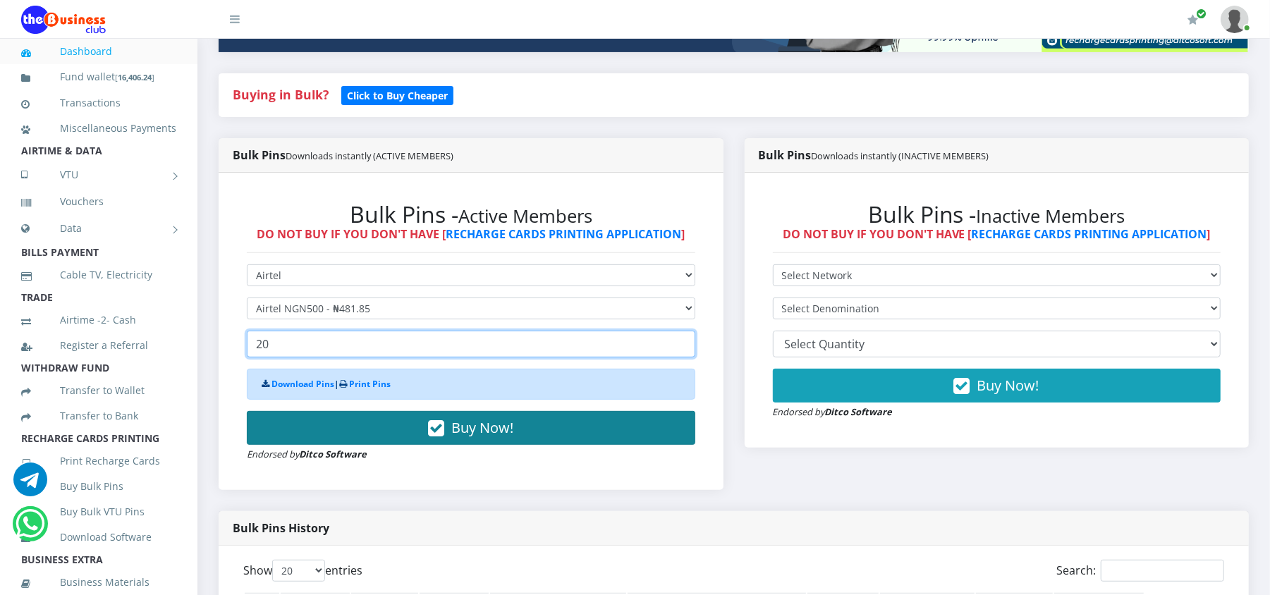
type input "20"
click at [297, 424] on button "Buy Now!" at bounding box center [471, 428] width 448 height 34
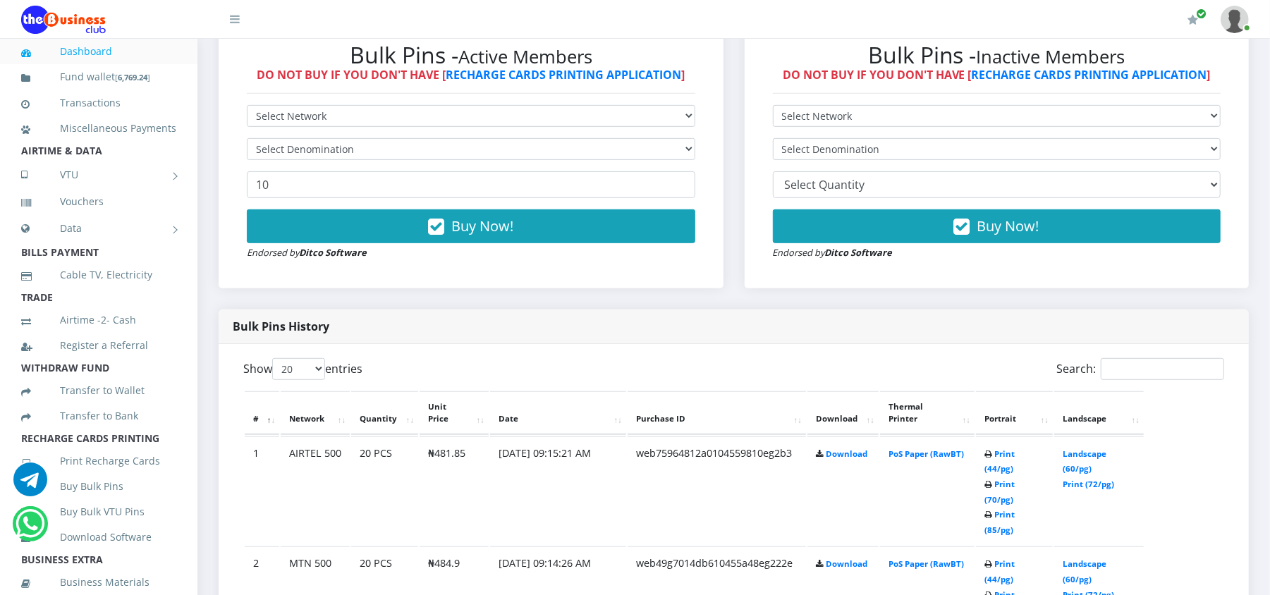
scroll to position [451, 0]
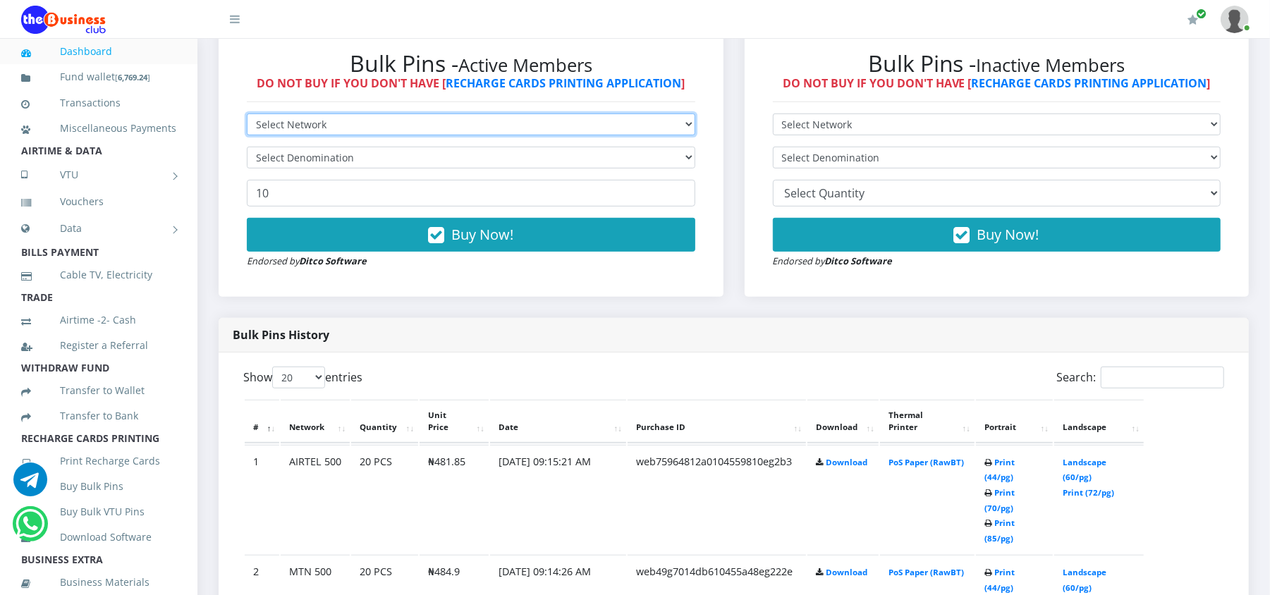
click at [460, 130] on select "Select Network MTN Globacom 9Mobile Airtel" at bounding box center [471, 125] width 448 height 22
select select "Airtel"
click at [247, 114] on select "Select Network MTN Globacom 9Mobile Airtel" at bounding box center [471, 125] width 448 height 22
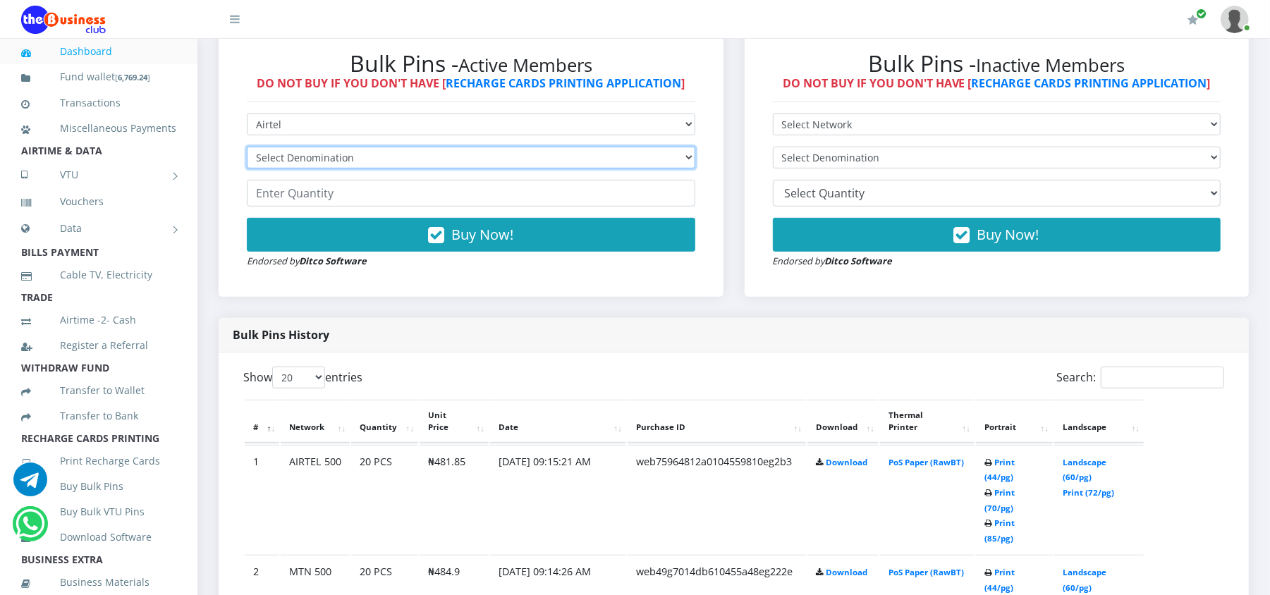
click at [433, 157] on select "Select Denomination Airtel NGN100 - ₦96.37 Airtel NGN200 - ₦192.74 Airtel NGN50…" at bounding box center [471, 158] width 448 height 22
select select "96.37-100"
click at [247, 147] on select "Select Denomination Airtel NGN100 - ₦96.37 Airtel NGN200 - ₦192.74 Airtel NGN50…" at bounding box center [471, 158] width 448 height 22
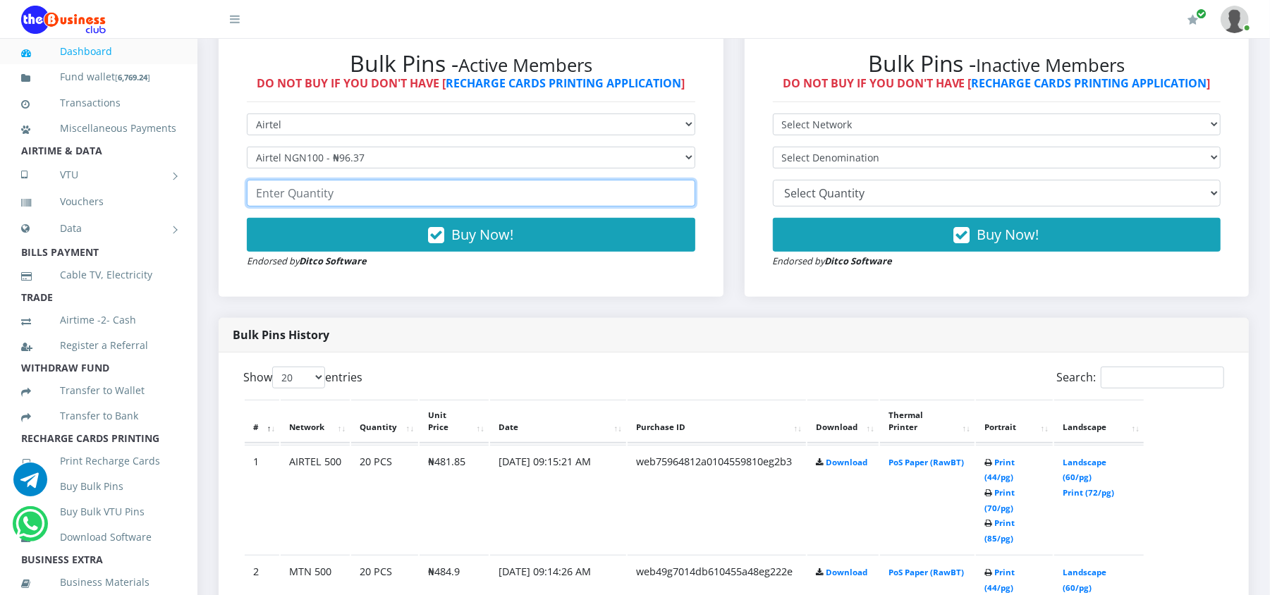
click at [389, 186] on input "number" at bounding box center [471, 193] width 448 height 27
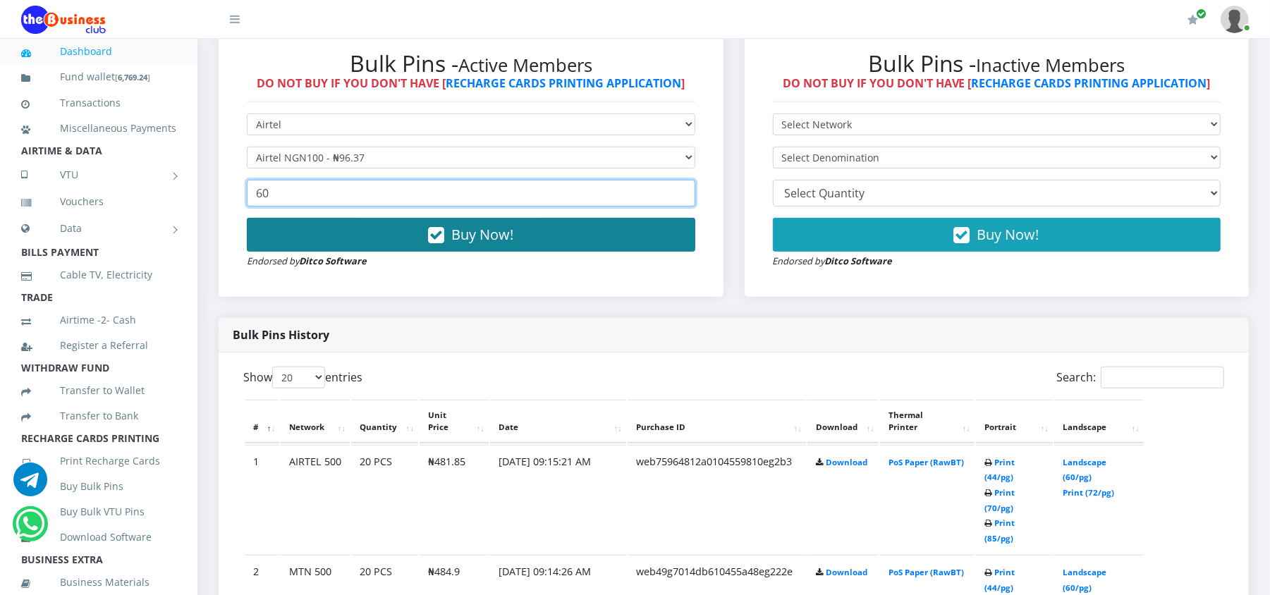
type input "60"
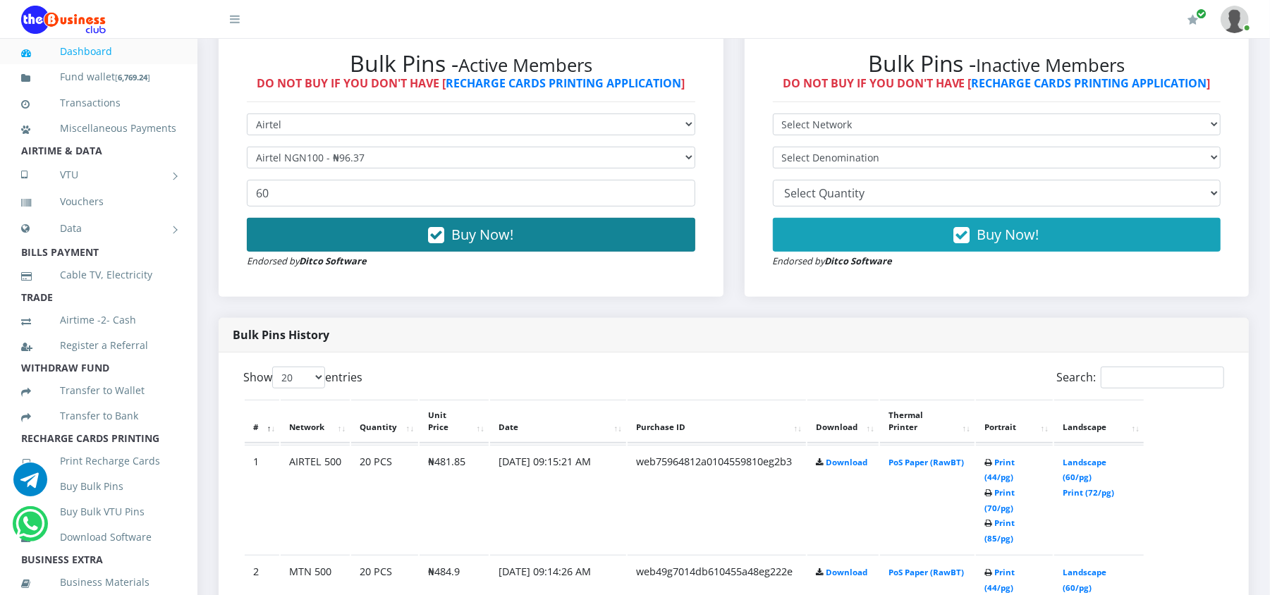
click at [393, 235] on button "Buy Now!" at bounding box center [471, 235] width 448 height 34
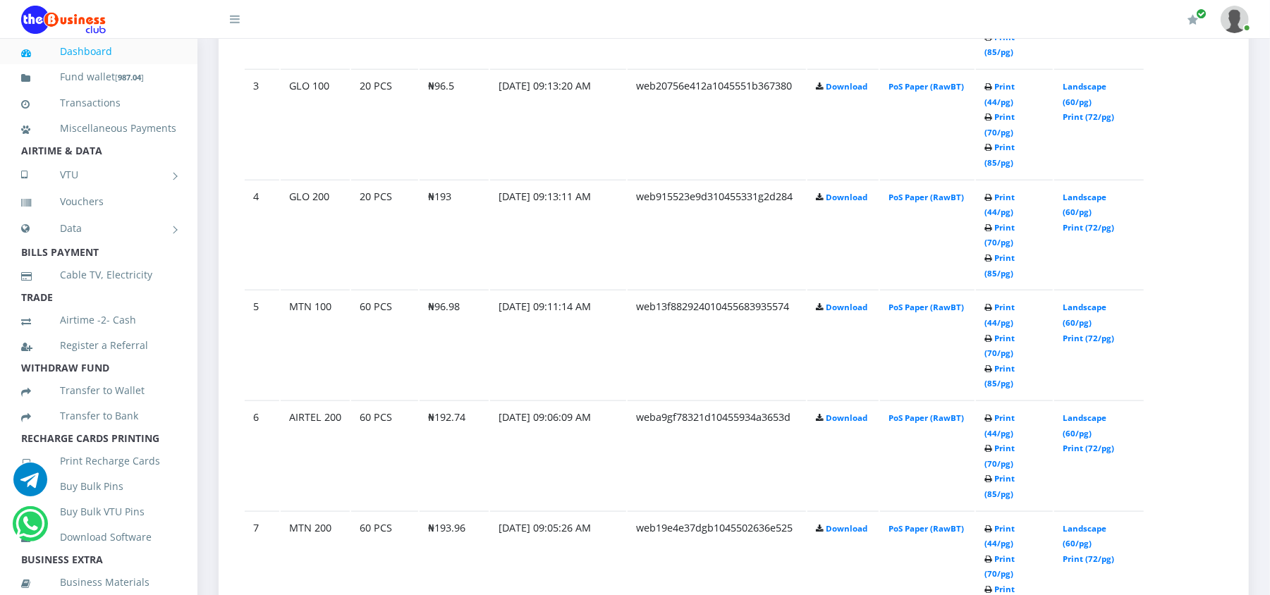
scroll to position [1128, 0]
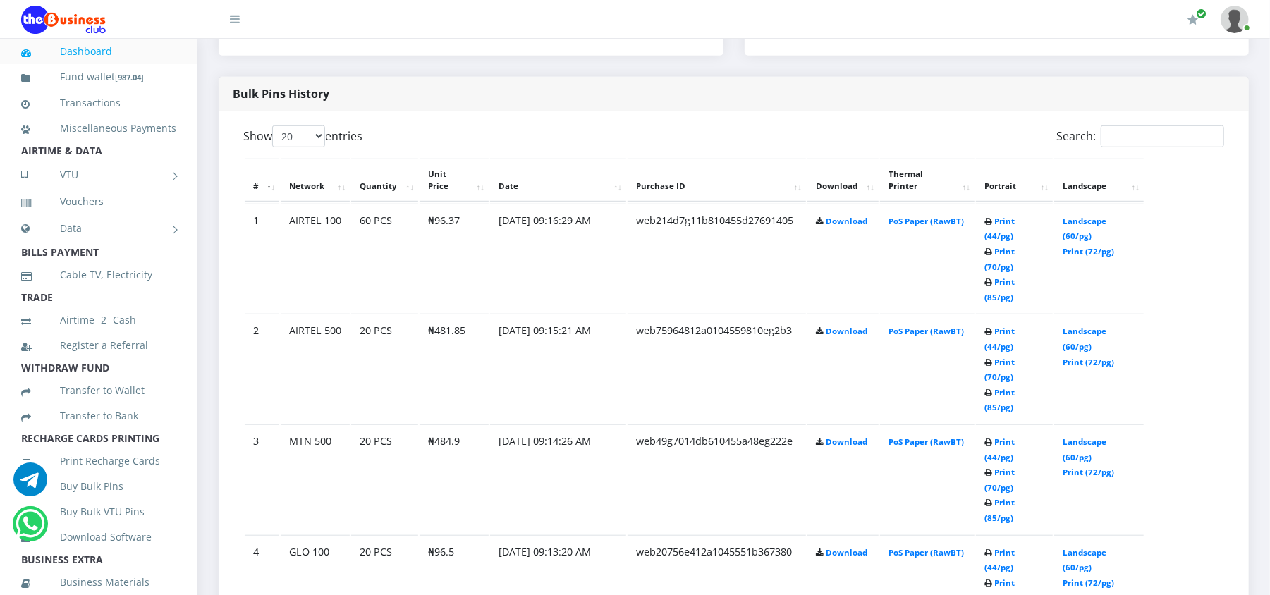
scroll to position [692, 0]
click at [1082, 221] on link "Landscape (60/pg)" at bounding box center [1085, 229] width 44 height 26
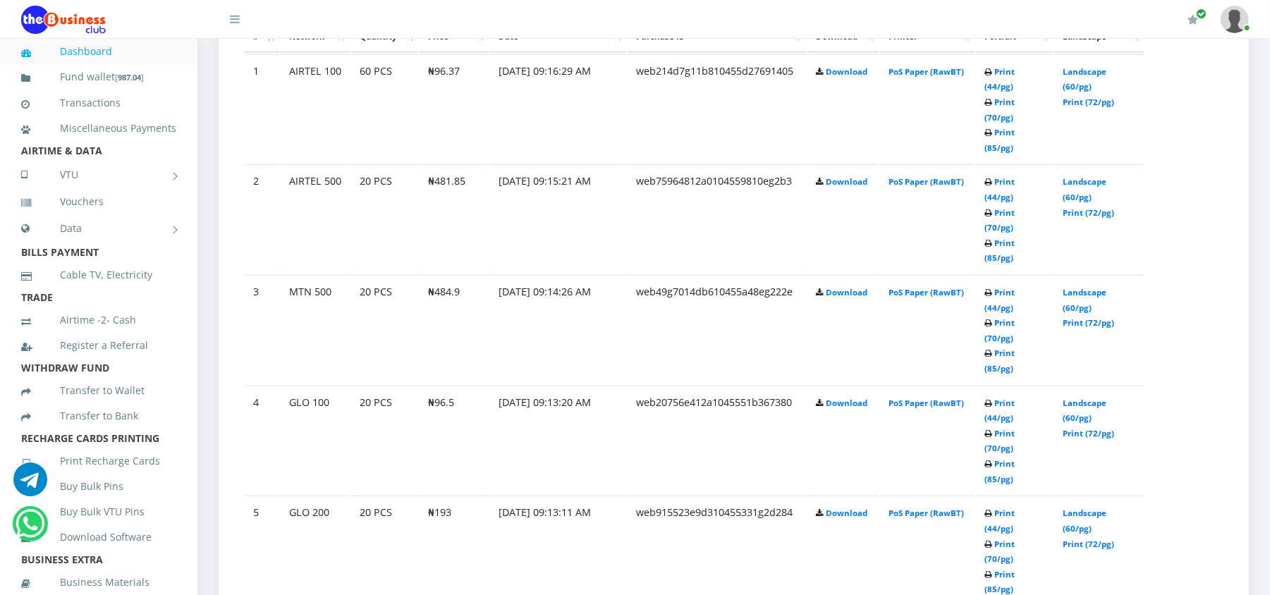
scroll to position [855, 0]
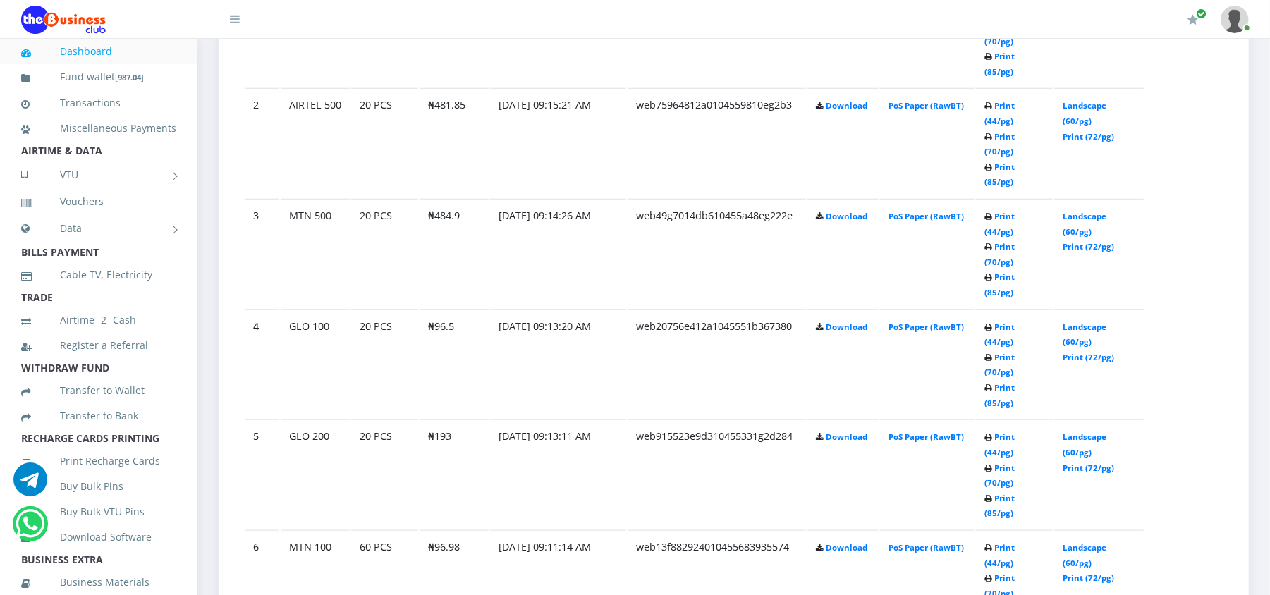
scroll to position [855, 0]
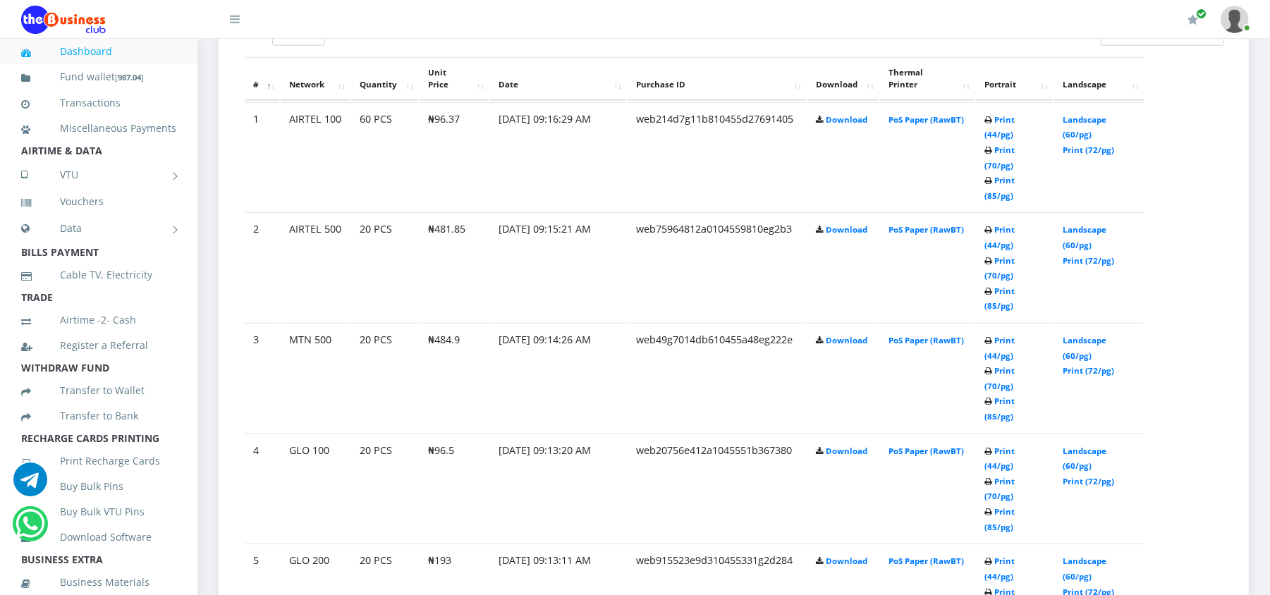
scroll to position [855, 0]
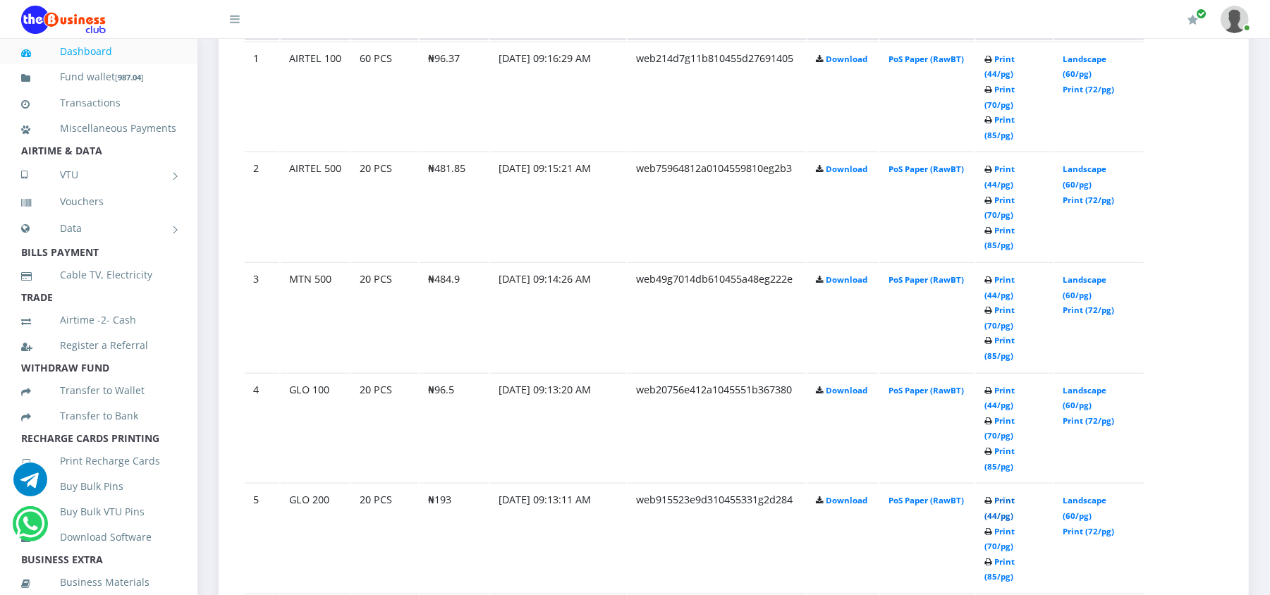
click at [1005, 495] on link "Print (44/pg)" at bounding box center [999, 508] width 30 height 26
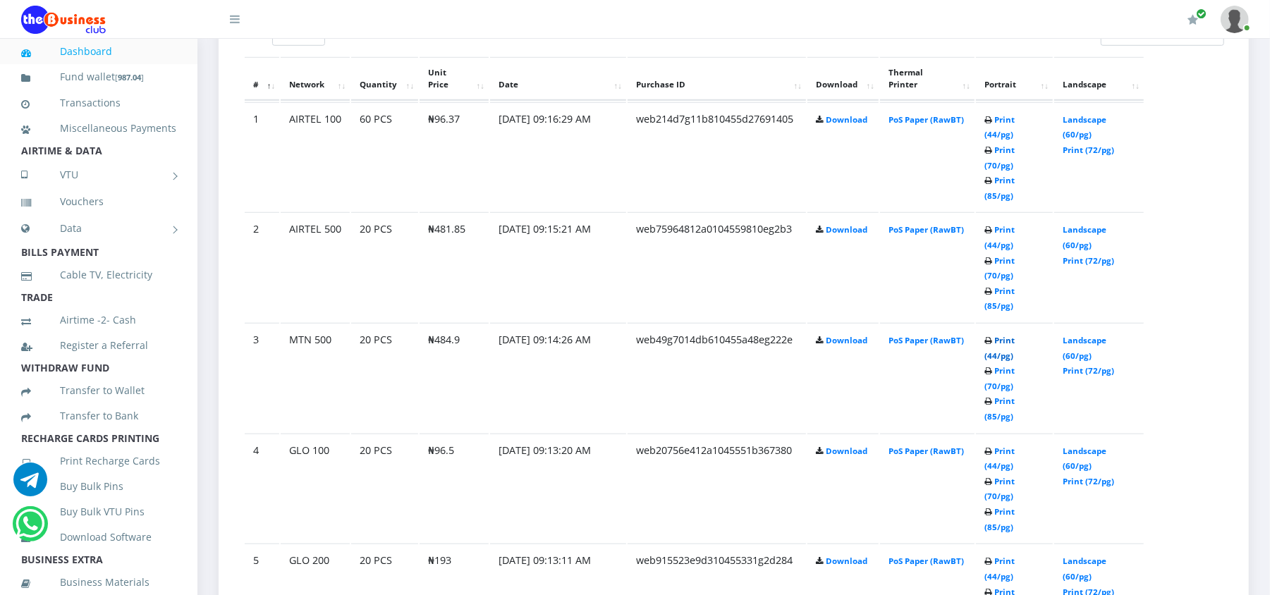
scroll to position [855, 0]
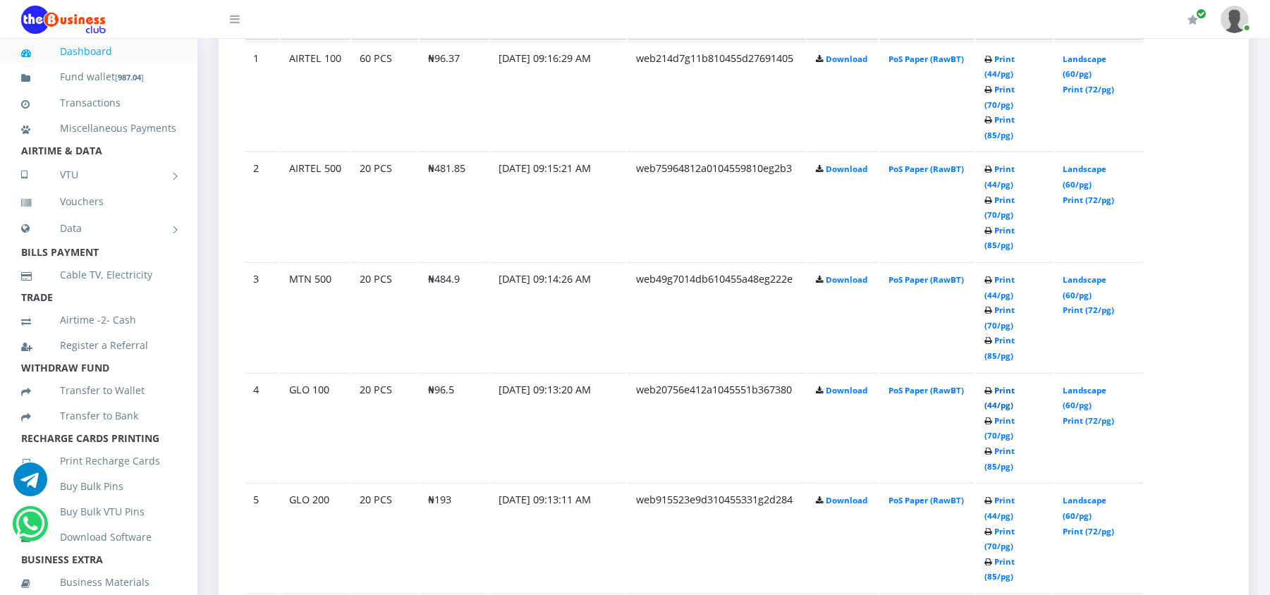
click at [1010, 385] on link "Print (44/pg)" at bounding box center [999, 398] width 30 height 26
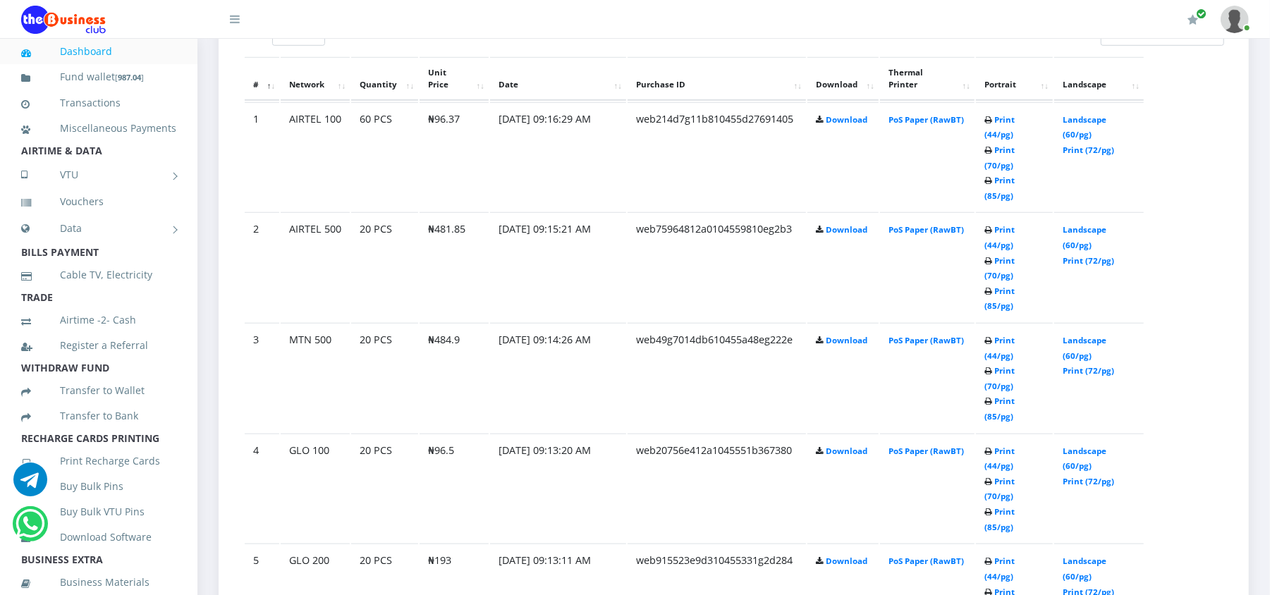
scroll to position [855, 0]
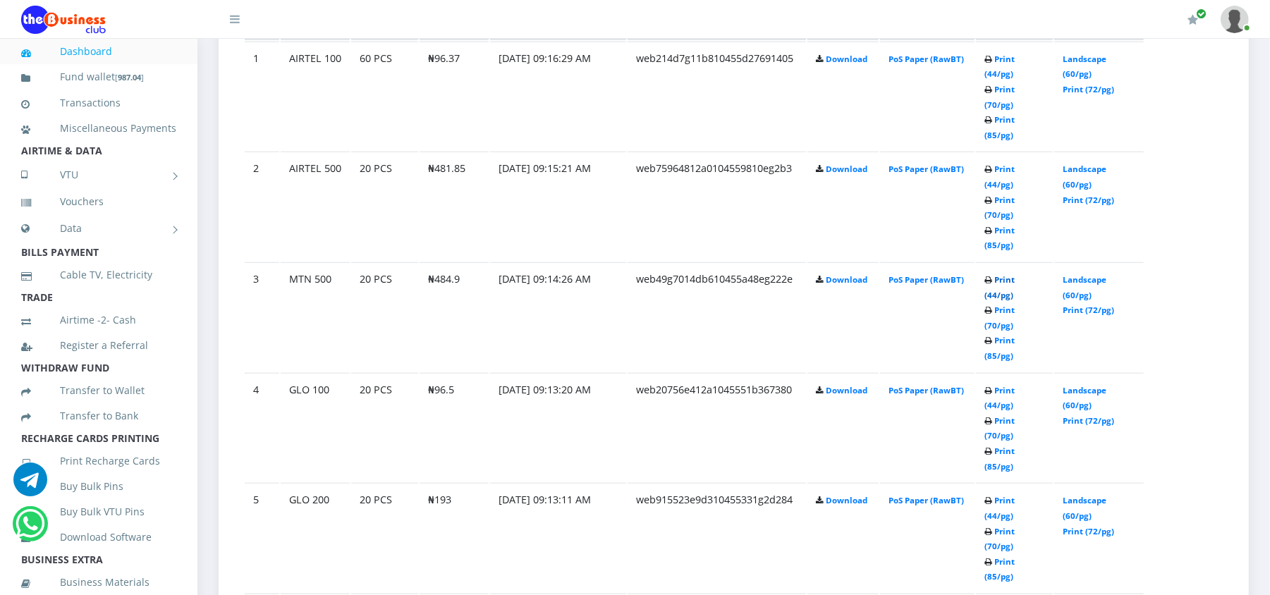
click at [1015, 274] on link "Print (44/pg)" at bounding box center [999, 287] width 30 height 26
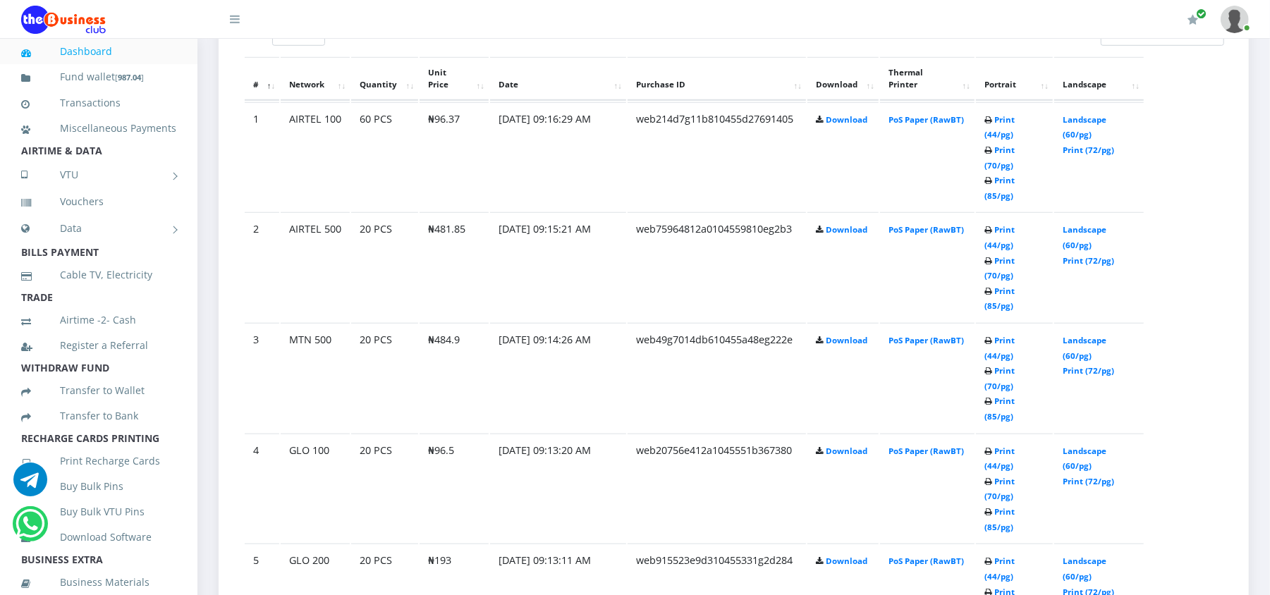
click at [952, 134] on td "PoS Paper (RawBT)" at bounding box center [927, 156] width 94 height 109
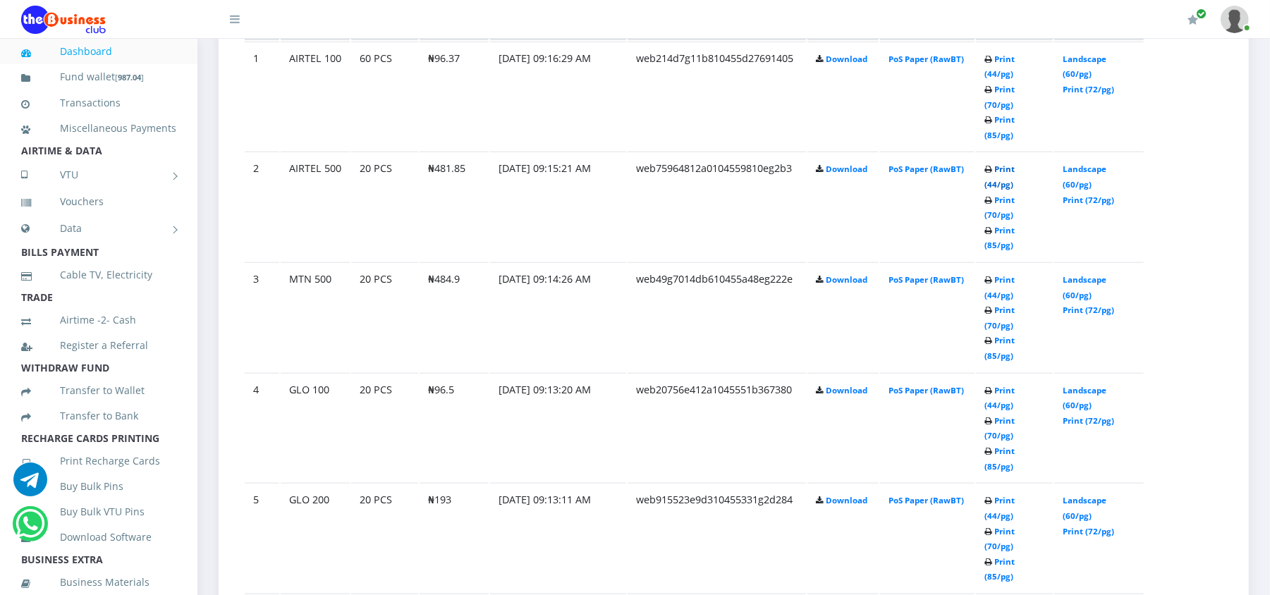
click at [1004, 164] on link "Print (44/pg)" at bounding box center [999, 177] width 30 height 26
